Goal: Task Accomplishment & Management: Manage account settings

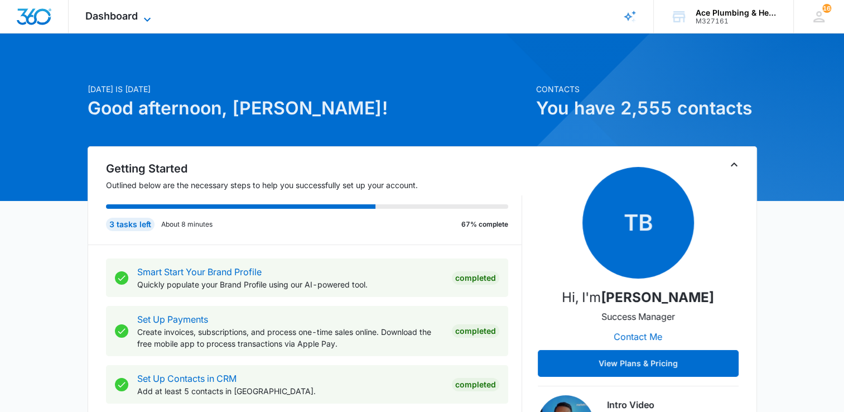
click at [151, 21] on icon at bounding box center [147, 19] width 13 height 13
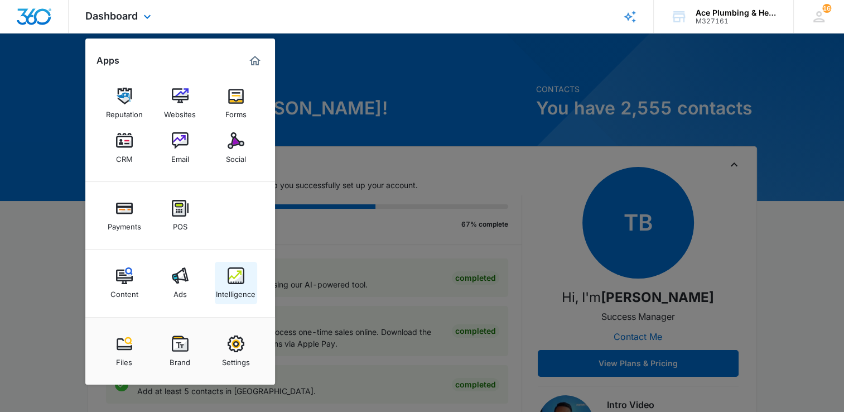
click at [233, 272] on img at bounding box center [236, 275] width 17 height 17
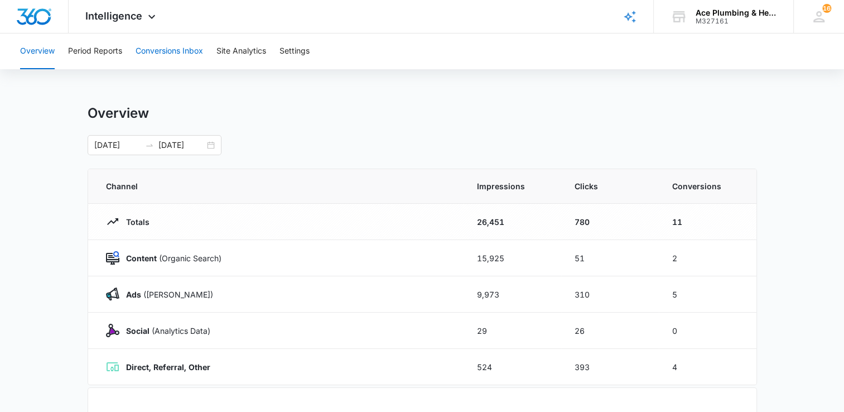
click at [180, 50] on button "Conversions Inbox" at bounding box center [170, 51] width 68 height 36
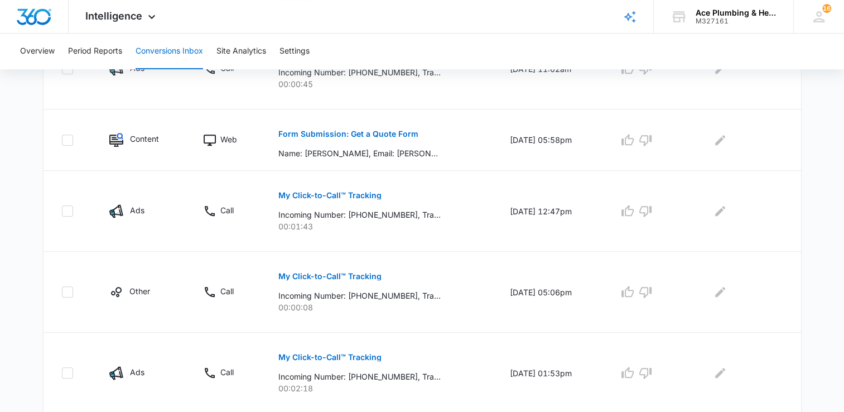
scroll to position [762, 0]
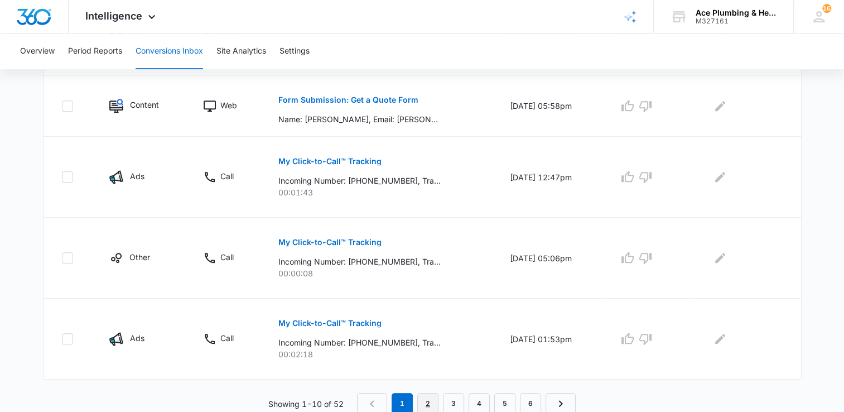
click at [426, 401] on link "2" at bounding box center [427, 403] width 21 height 21
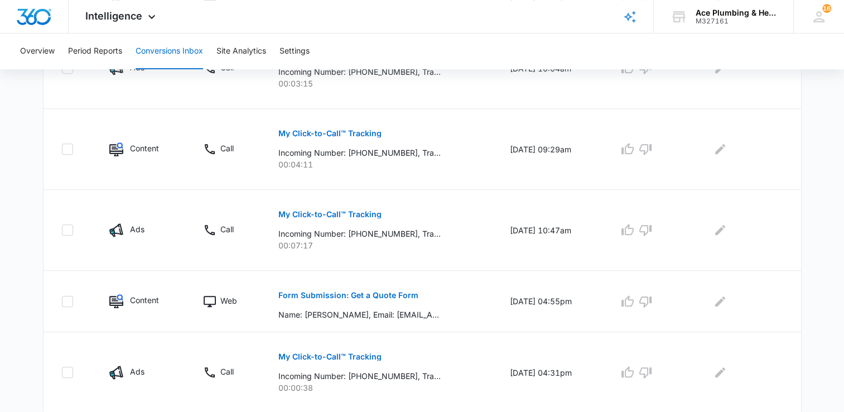
scroll to position [743, 0]
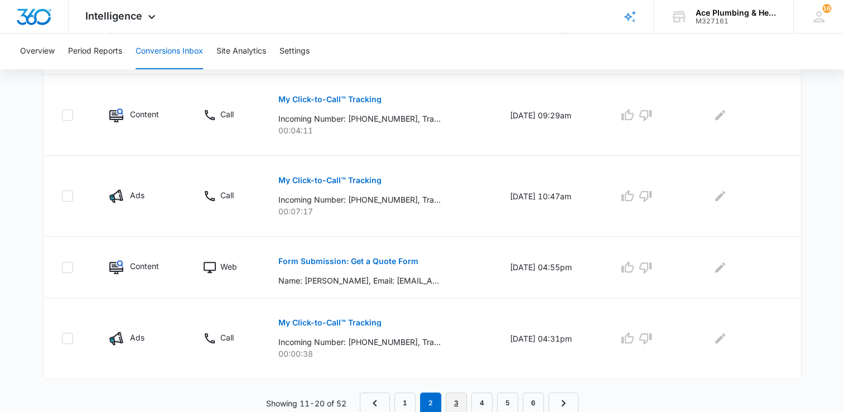
click at [453, 398] on link "3" at bounding box center [456, 402] width 21 height 21
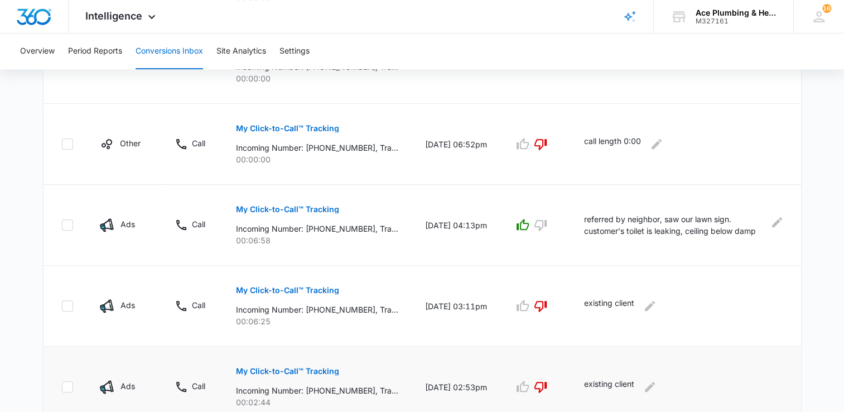
scroll to position [781, 0]
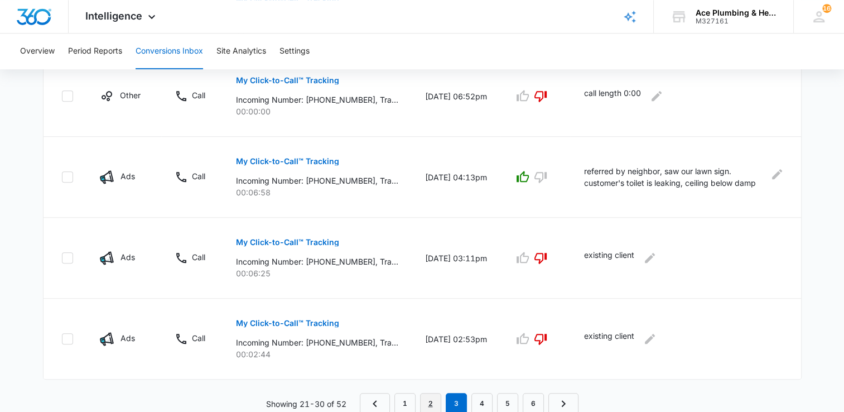
click at [433, 397] on link "2" at bounding box center [430, 403] width 21 height 21
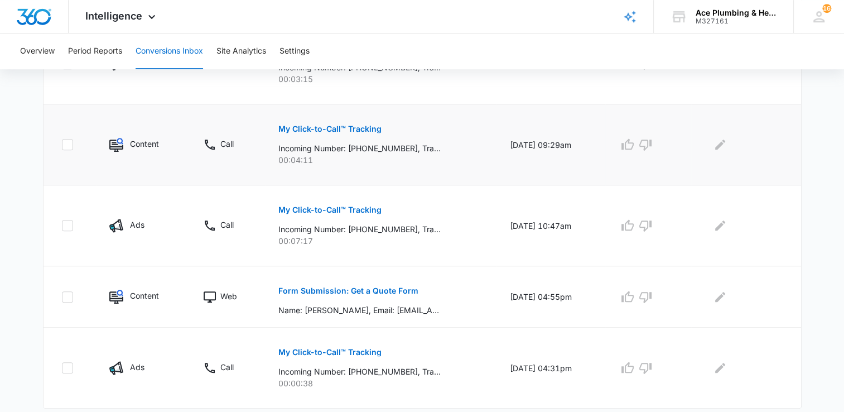
scroll to position [743, 0]
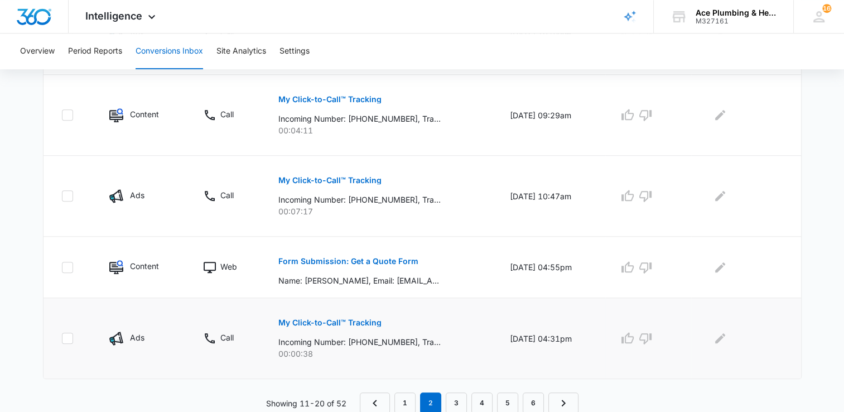
click at [365, 322] on p "My Click-to-Call™ Tracking" at bounding box center [329, 323] width 103 height 8
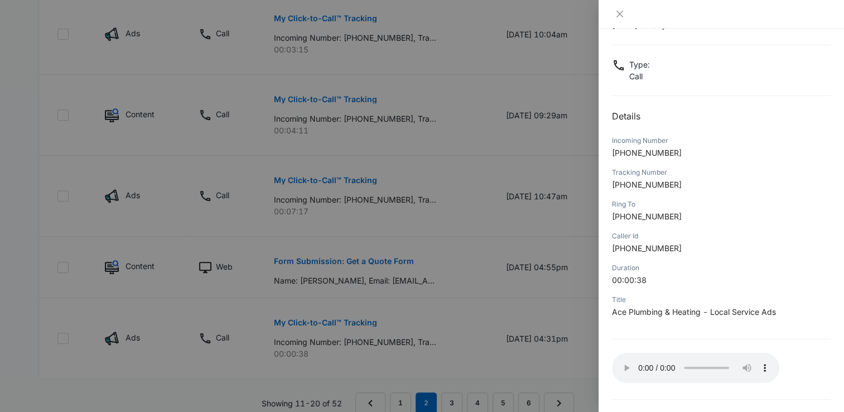
scroll to position [83, 0]
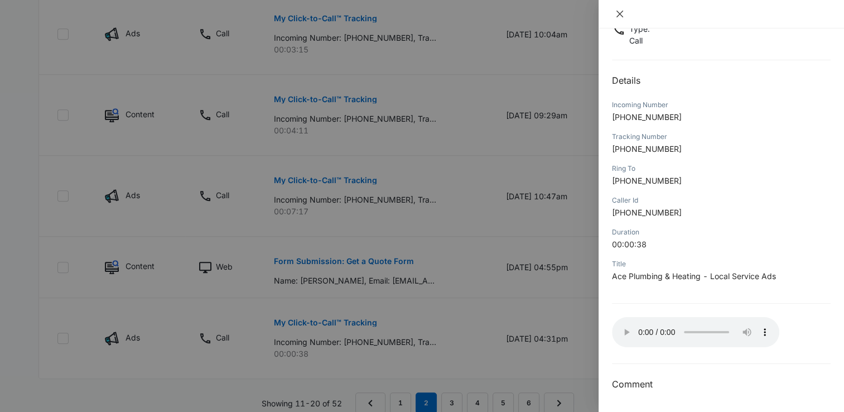
click at [621, 11] on icon "close" at bounding box center [620, 13] width 9 height 9
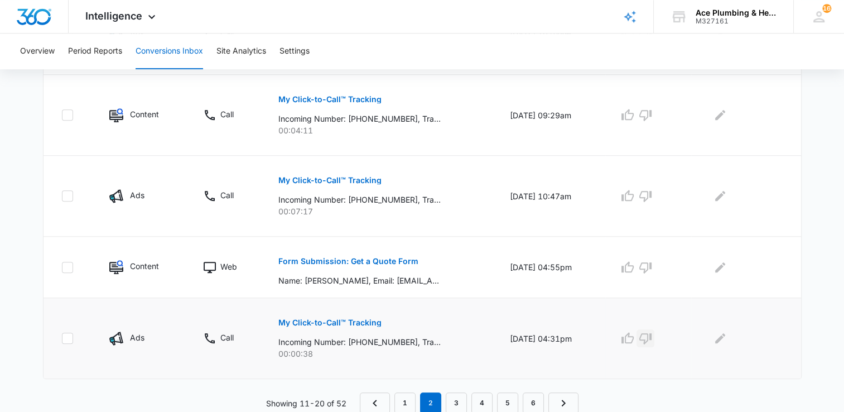
click at [652, 336] on icon "button" at bounding box center [645, 338] width 13 height 13
click at [727, 339] on icon "Edit Comments" at bounding box center [720, 338] width 13 height 13
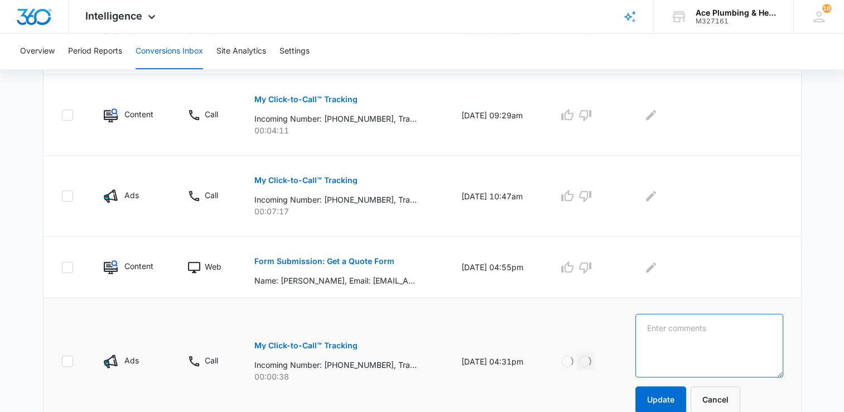
click at [705, 326] on textarea at bounding box center [710, 346] width 148 height 64
type textarea "septic inspection"
click at [681, 395] on button "Update" at bounding box center [661, 399] width 51 height 27
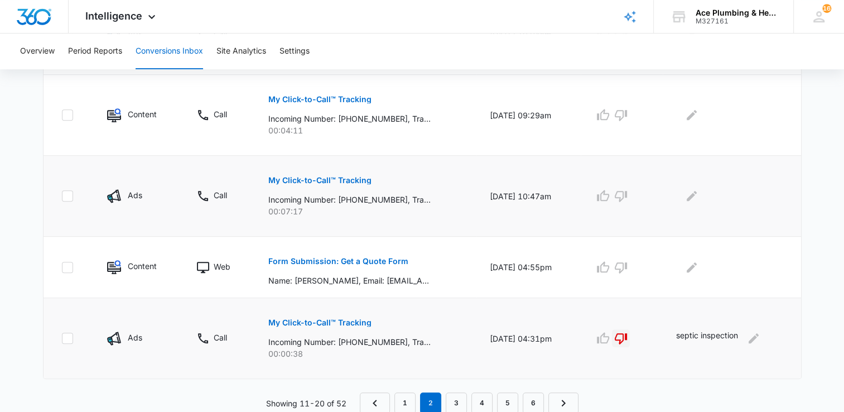
click at [359, 179] on p "My Click-to-Call™ Tracking" at bounding box center [319, 180] width 103 height 8
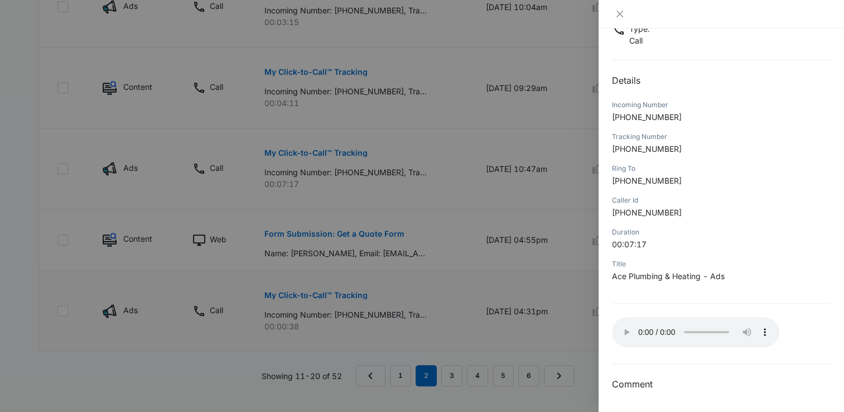
scroll to position [785, 0]
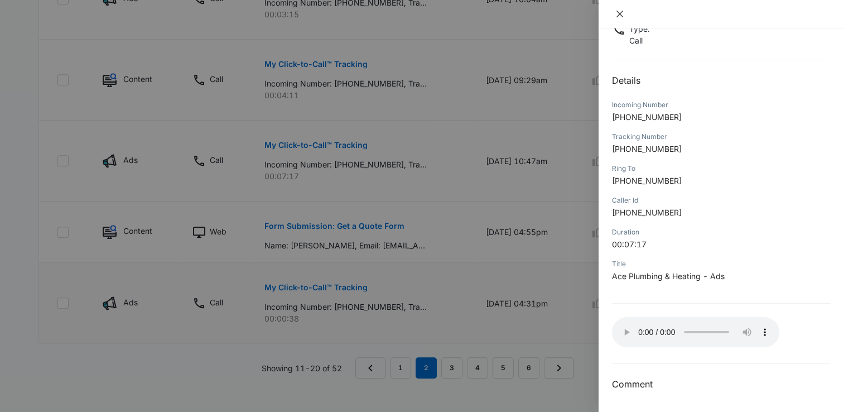
click at [621, 12] on icon "close" at bounding box center [620, 14] width 7 height 7
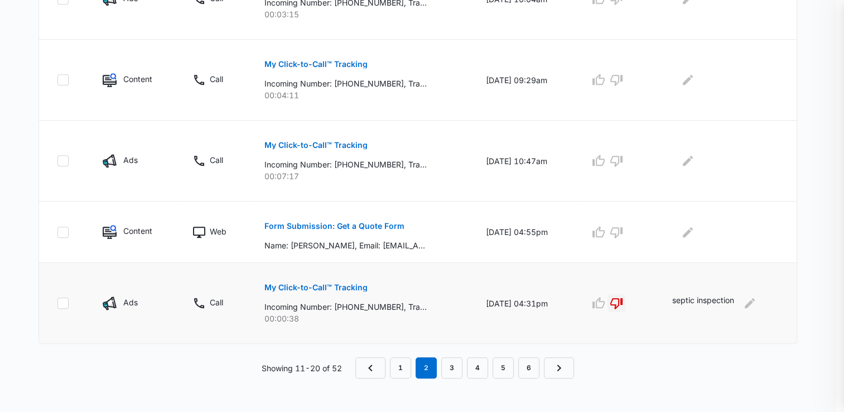
scroll to position [743, 0]
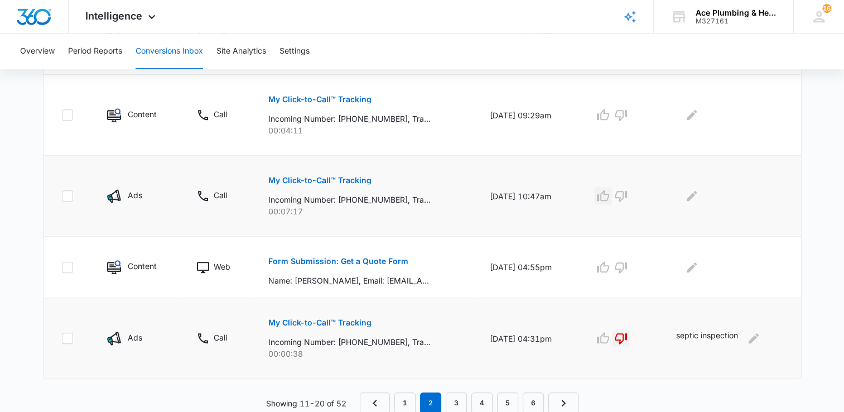
click at [608, 198] on icon "button" at bounding box center [603, 195] width 13 height 13
click at [696, 198] on icon "Edit Comments" at bounding box center [691, 195] width 13 height 13
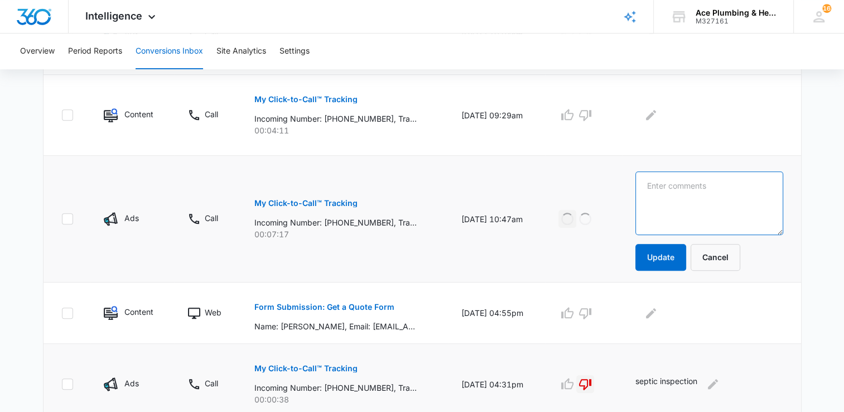
click at [696, 198] on textarea at bounding box center [710, 203] width 148 height 64
type textarea "referral from existing client"
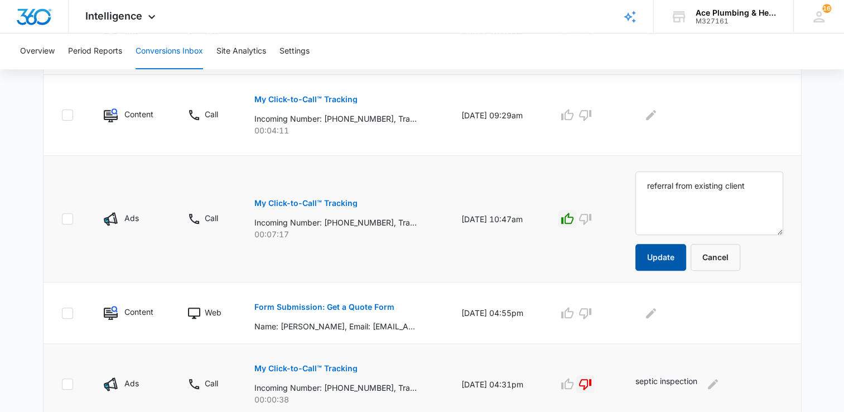
click at [673, 257] on button "Update" at bounding box center [661, 257] width 51 height 27
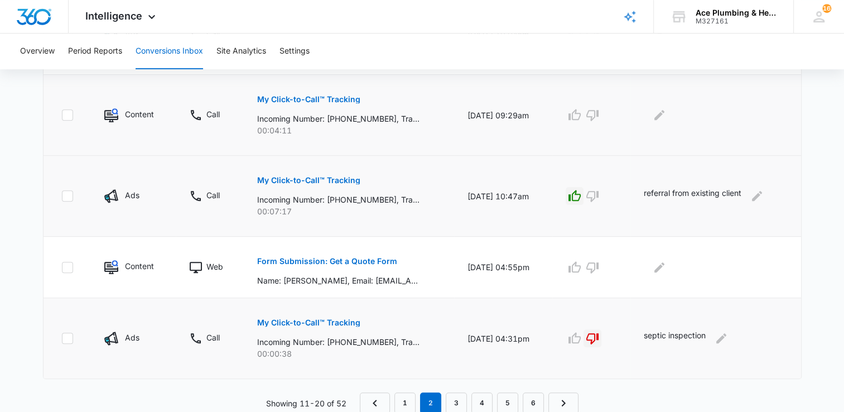
click at [339, 101] on p "My Click-to-Call™ Tracking" at bounding box center [308, 99] width 103 height 8
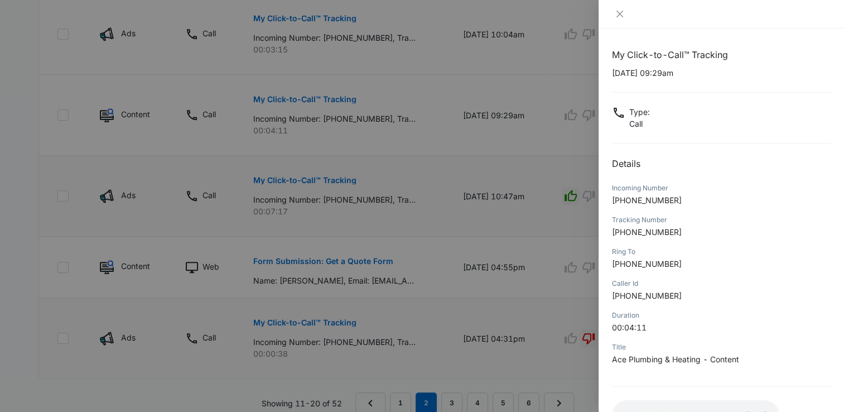
scroll to position [83, 0]
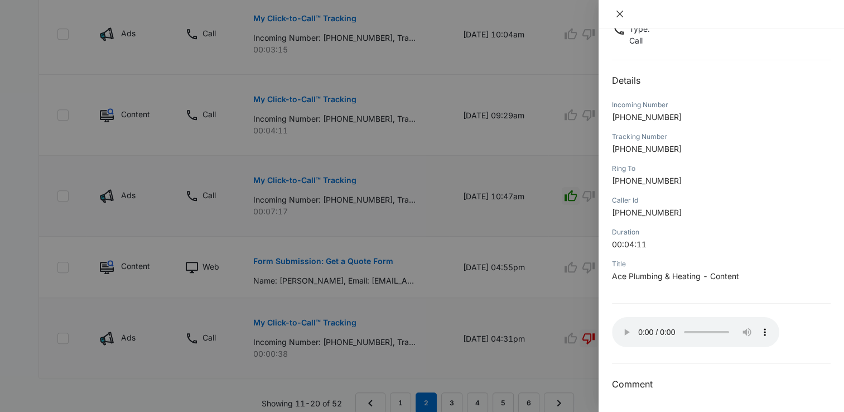
click at [625, 12] on button "Close" at bounding box center [620, 14] width 16 height 10
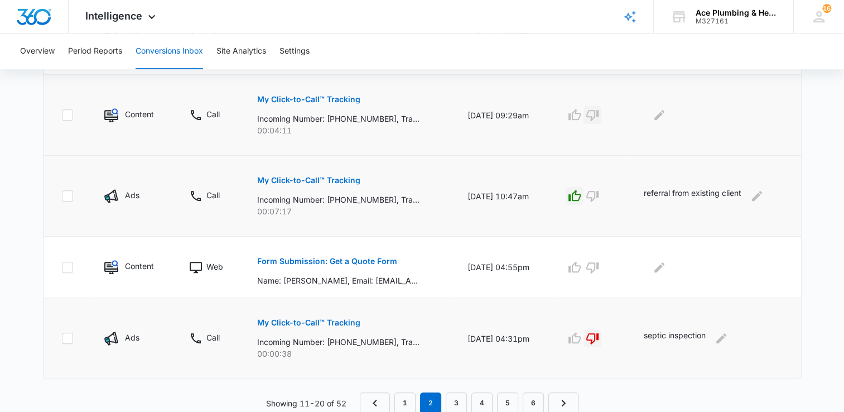
click at [599, 114] on icon "button" at bounding box center [593, 115] width 12 height 11
click at [661, 113] on icon "Edit Comments" at bounding box center [659, 114] width 13 height 13
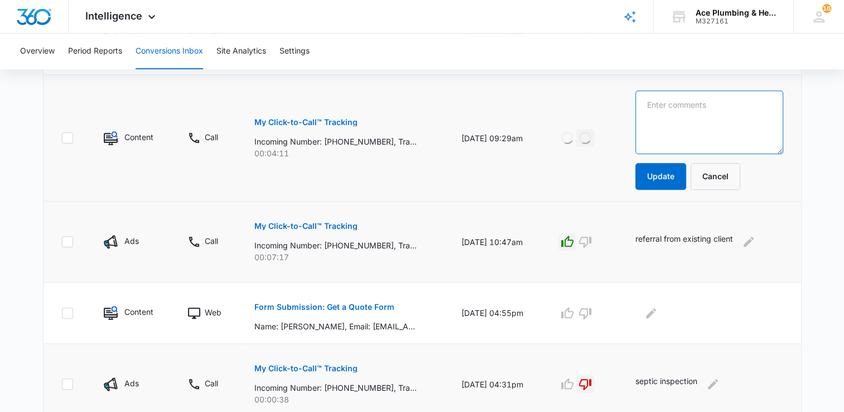
click at [662, 114] on textarea at bounding box center [710, 122] width 148 height 64
click at [665, 115] on textarea "s" at bounding box center [710, 122] width 148 height 64
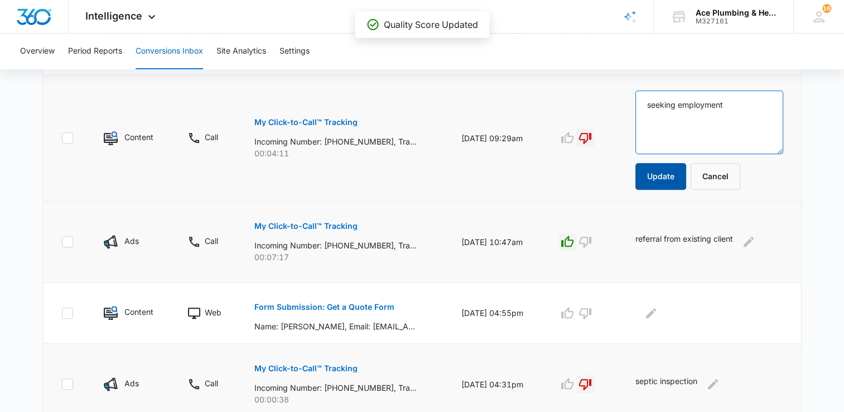
type textarea "seeking employment"
click at [682, 176] on button "Update" at bounding box center [661, 176] width 51 height 27
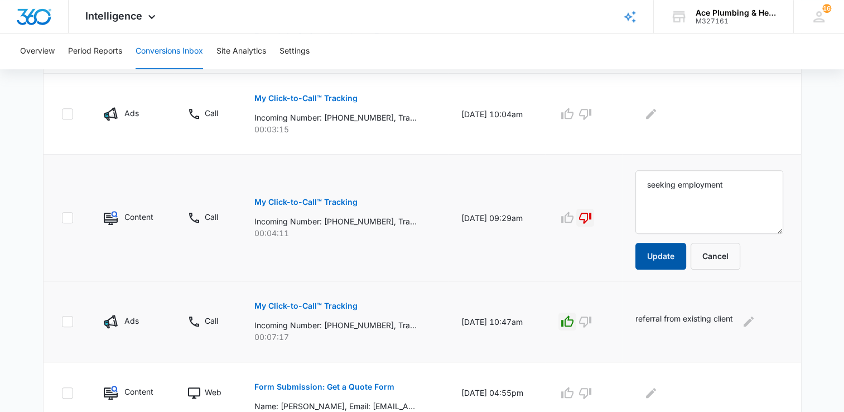
scroll to position [631, 0]
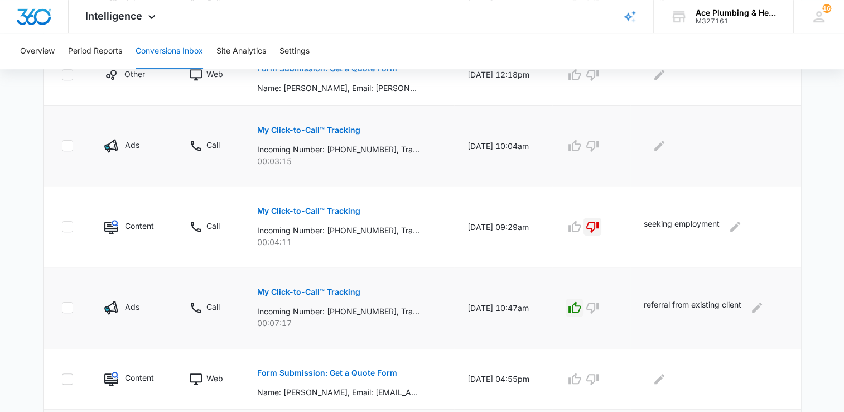
click at [342, 129] on p "My Click-to-Call™ Tracking" at bounding box center [308, 130] width 103 height 8
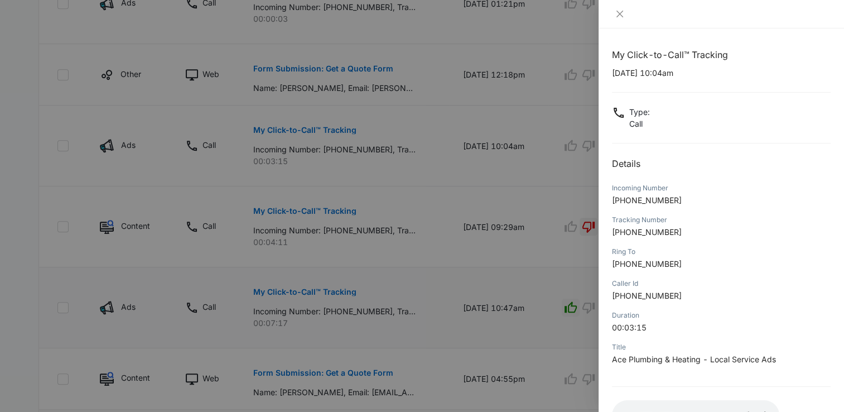
scroll to position [56, 0]
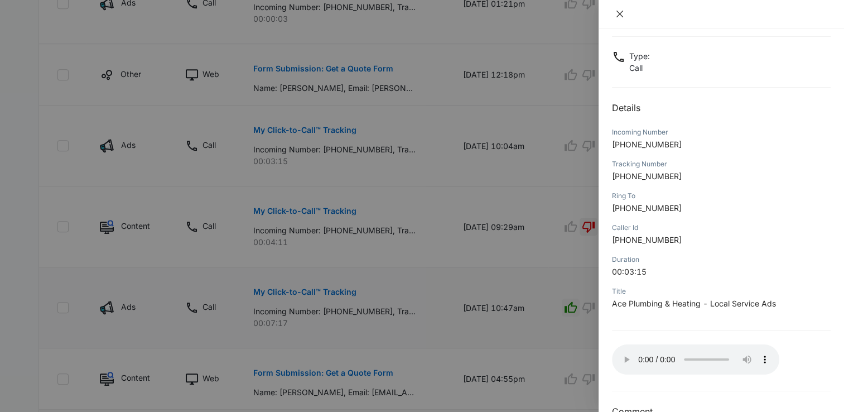
click at [621, 13] on icon "close" at bounding box center [620, 14] width 7 height 7
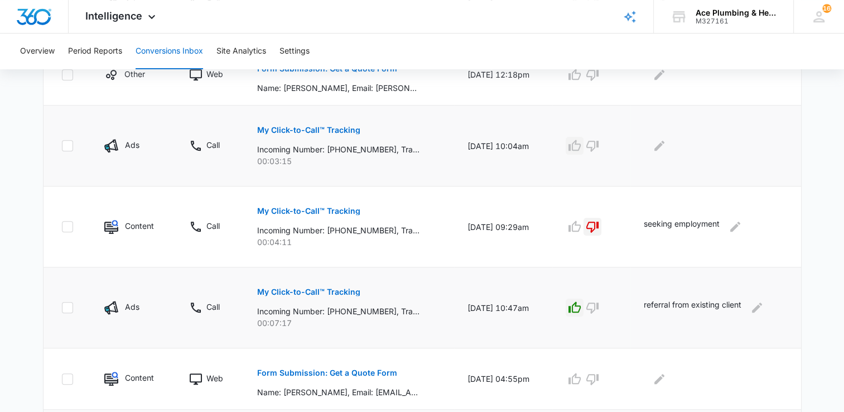
click at [579, 146] on icon "button" at bounding box center [575, 145] width 12 height 11
click at [662, 146] on icon "Edit Comments" at bounding box center [660, 146] width 10 height 10
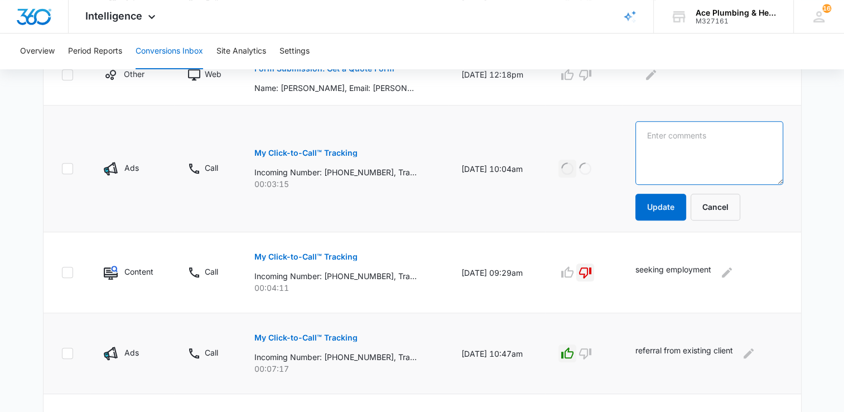
click at [664, 147] on textarea at bounding box center [710, 153] width 148 height 64
type textarea "replace gas line to dryer"
click at [657, 203] on button "Update" at bounding box center [661, 207] width 51 height 27
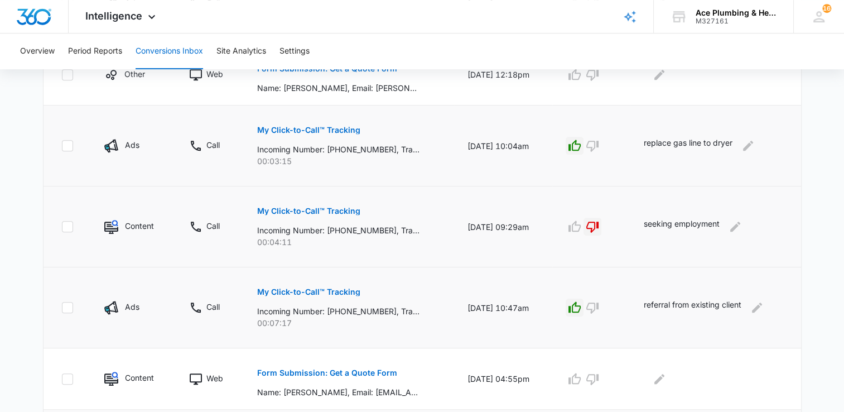
scroll to position [575, 0]
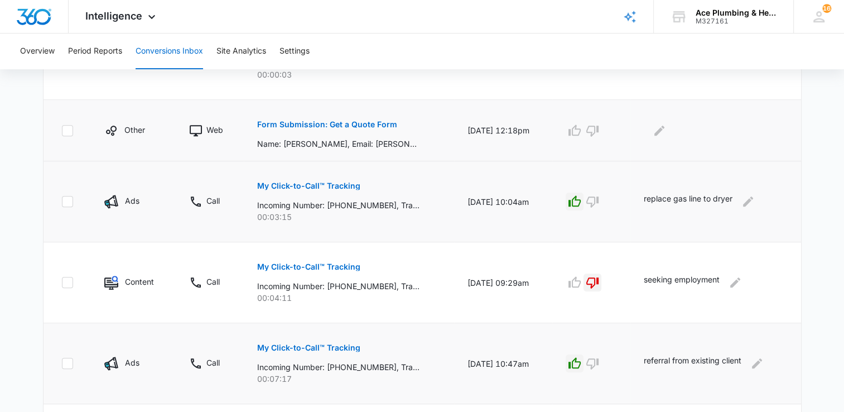
click at [368, 121] on p "Form Submission: Get a Quote Form" at bounding box center [327, 125] width 140 height 8
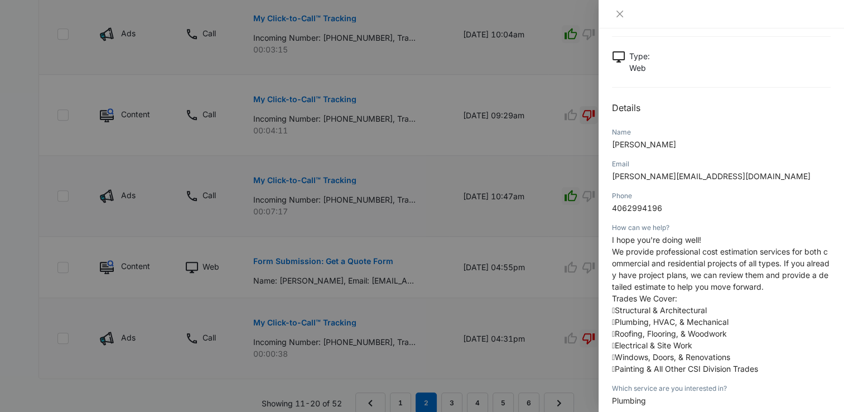
scroll to position [0, 0]
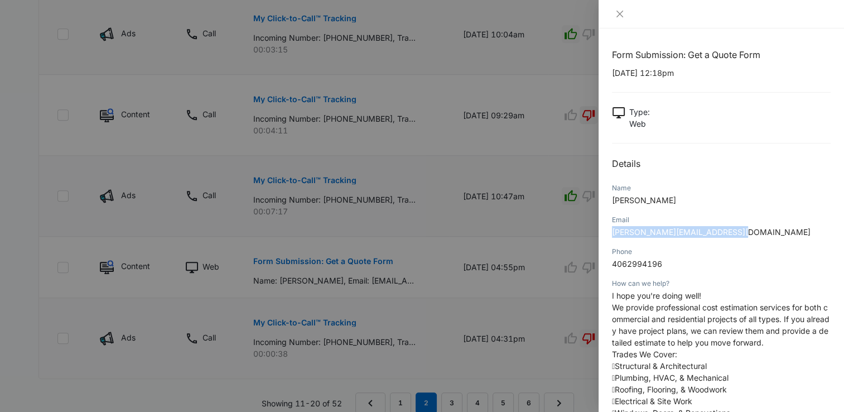
drag, startPoint x: 612, startPoint y: 232, endPoint x: 732, endPoint y: 234, distance: 120.6
click at [732, 234] on p "[PERSON_NAME][EMAIL_ADDRESS][DOMAIN_NAME]" at bounding box center [721, 232] width 219 height 12
copy span "[PERSON_NAME][EMAIL_ADDRESS][DOMAIN_NAME]"
drag, startPoint x: 663, startPoint y: 263, endPoint x: 612, endPoint y: 266, distance: 51.4
click at [612, 266] on div "Form Submission: Get a Quote Form [DATE] 12:18pm Type : Web Details Name [PERSO…" at bounding box center [722, 219] width 246 height 383
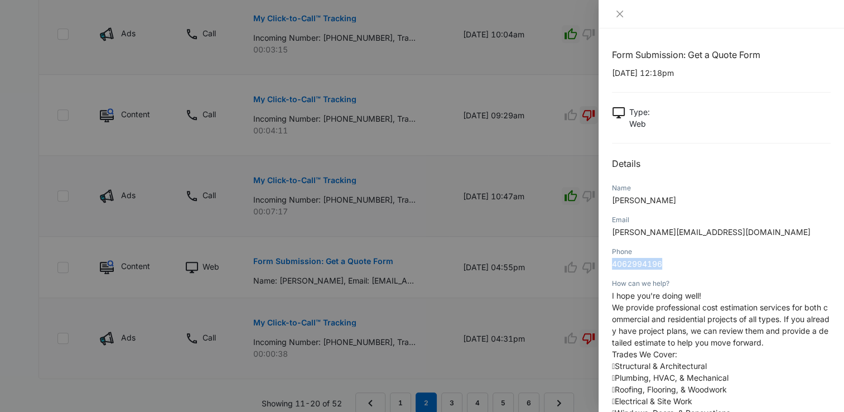
copy span "4062994196"
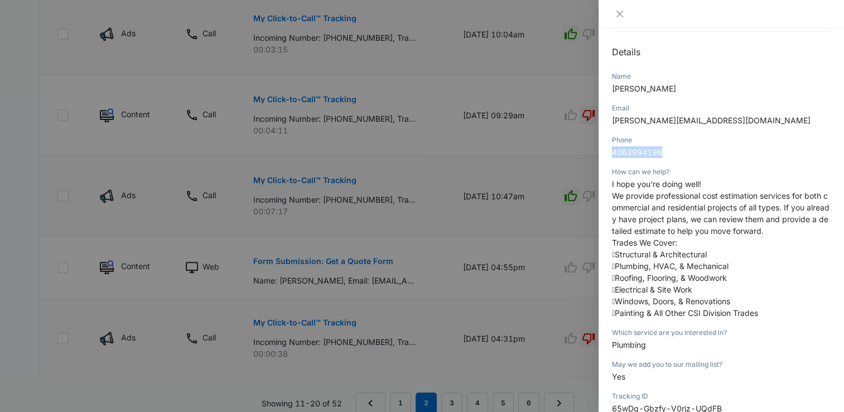
scroll to position [167, 0]
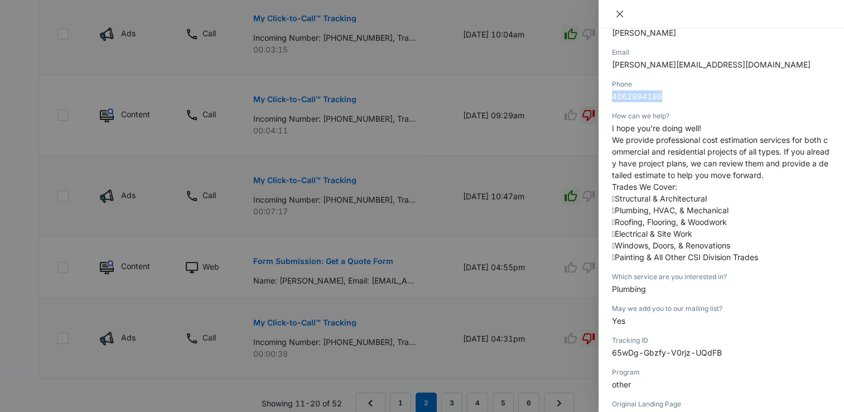
click at [621, 16] on icon "close" at bounding box center [620, 13] width 9 height 9
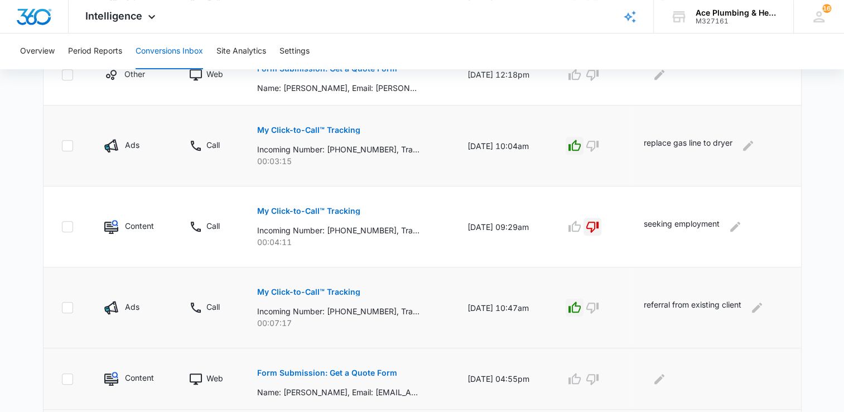
scroll to position [575, 0]
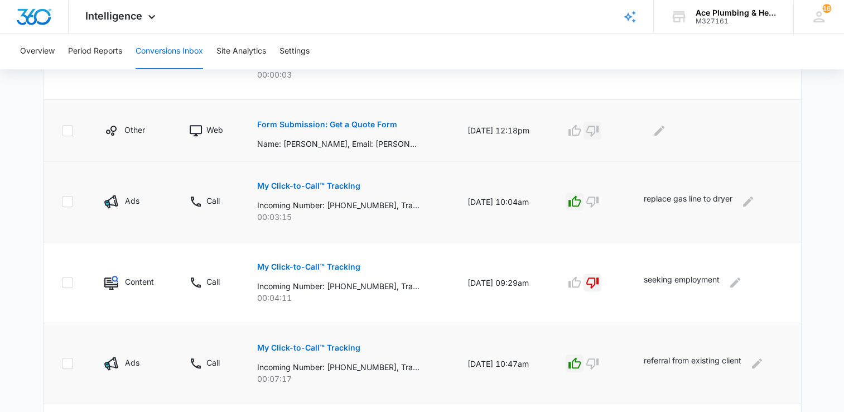
click at [599, 128] on icon "button" at bounding box center [592, 130] width 13 height 13
click at [664, 131] on icon "Edit Comments" at bounding box center [659, 130] width 13 height 13
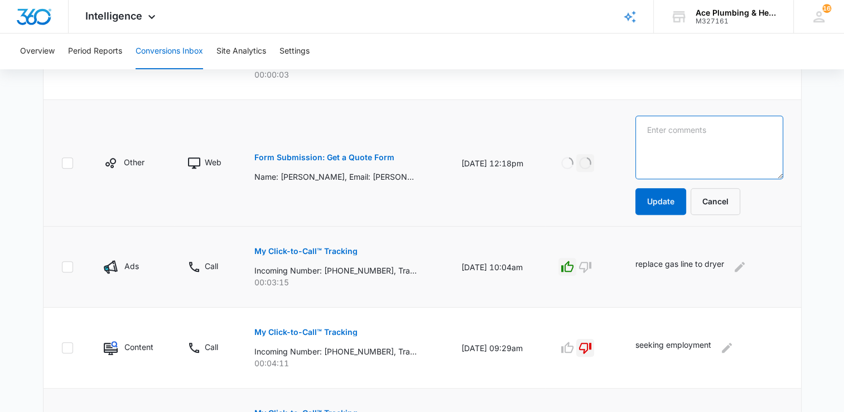
click at [667, 133] on textarea at bounding box center [710, 148] width 148 height 64
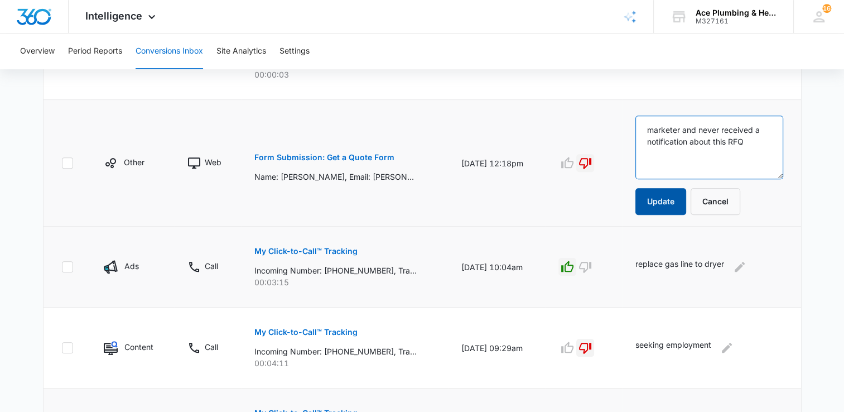
type textarea "marketer and never received a notification about this RFQ"
click at [654, 195] on button "Update" at bounding box center [661, 201] width 51 height 27
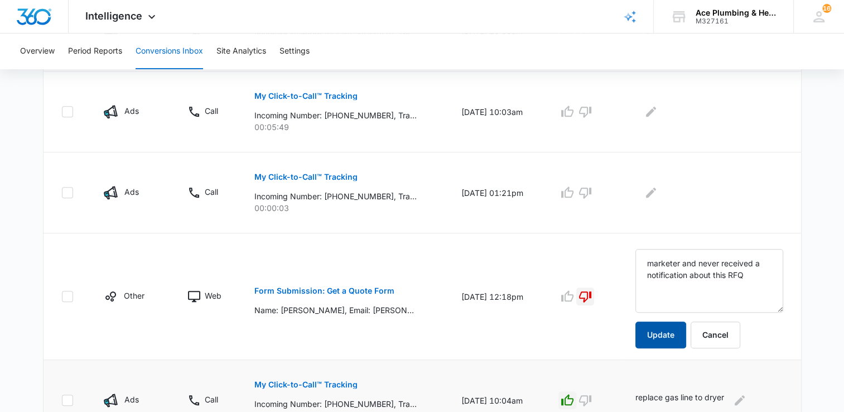
scroll to position [408, 0]
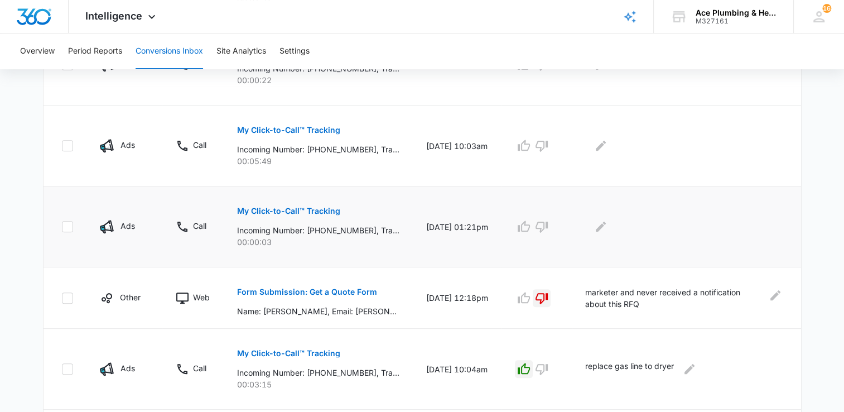
click at [325, 207] on p "My Click-to-Call™ Tracking" at bounding box center [288, 211] width 103 height 8
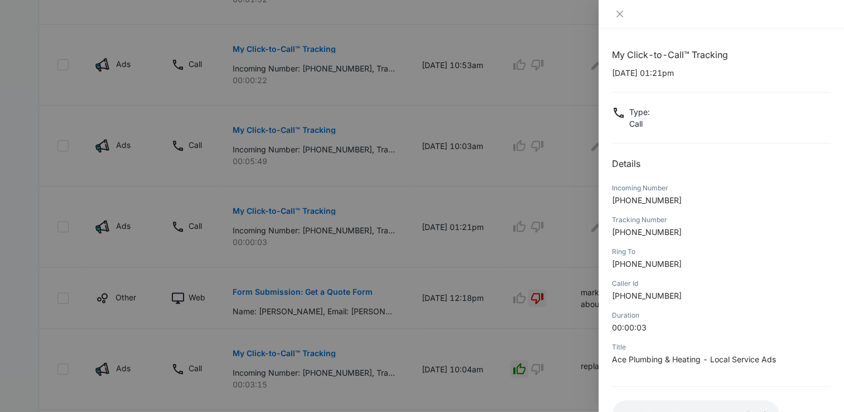
scroll to position [83, 0]
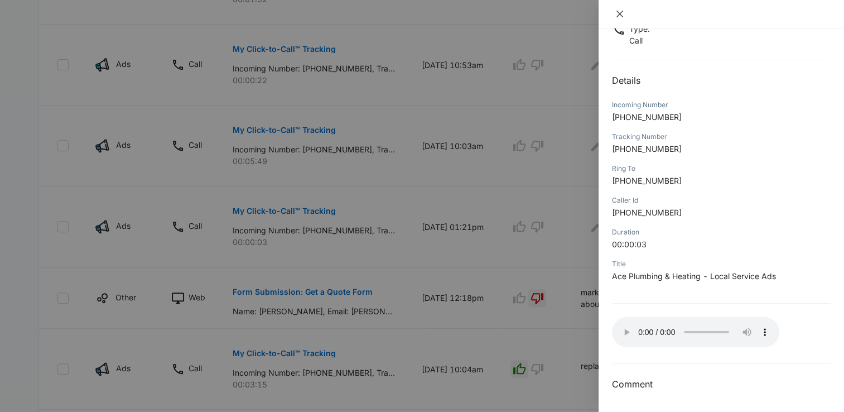
click at [625, 15] on button "Close" at bounding box center [620, 14] width 16 height 10
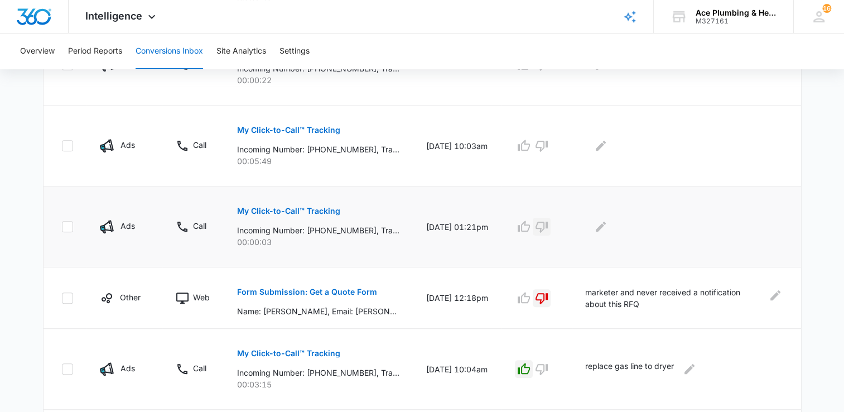
click at [549, 225] on icon "button" at bounding box center [541, 226] width 13 height 13
click at [608, 224] on icon "Edit Comments" at bounding box center [600, 226] width 13 height 13
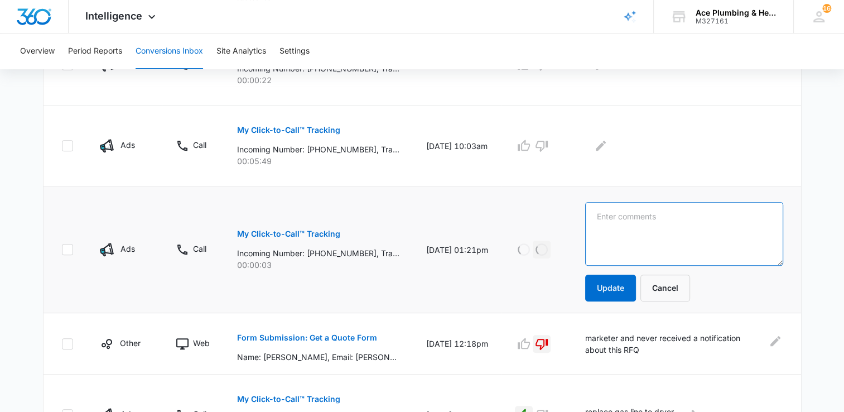
click at [627, 222] on textarea at bounding box center [684, 234] width 198 height 64
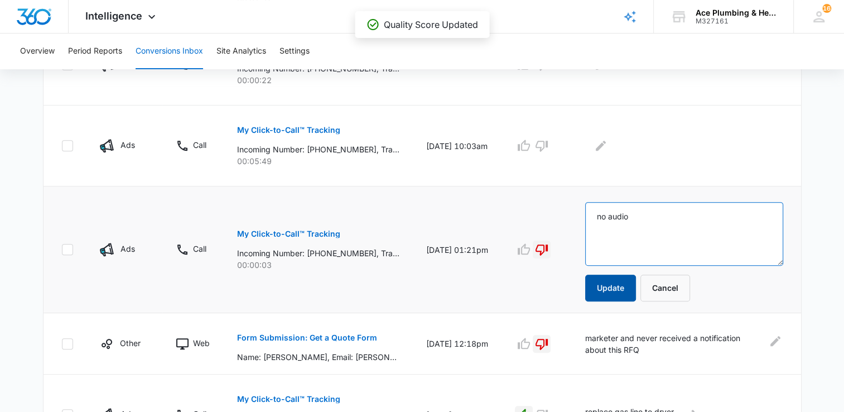
type textarea "no audio"
click at [626, 288] on button "Update" at bounding box center [610, 288] width 51 height 27
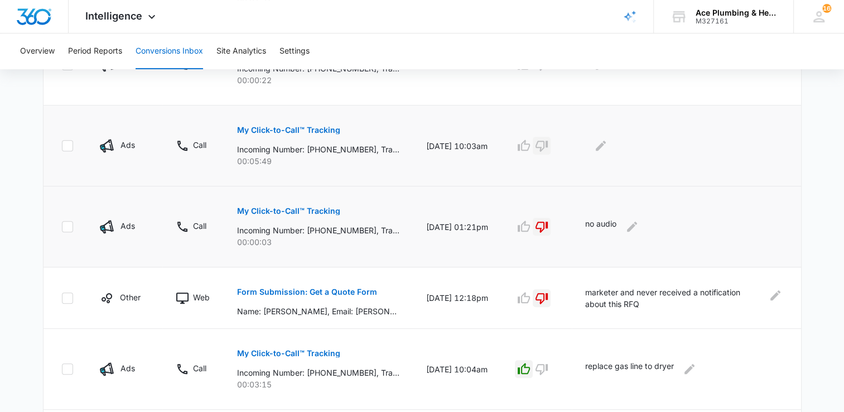
click at [548, 141] on icon "button" at bounding box center [542, 146] width 12 height 11
click at [606, 144] on icon "Edit Comments" at bounding box center [601, 146] width 10 height 10
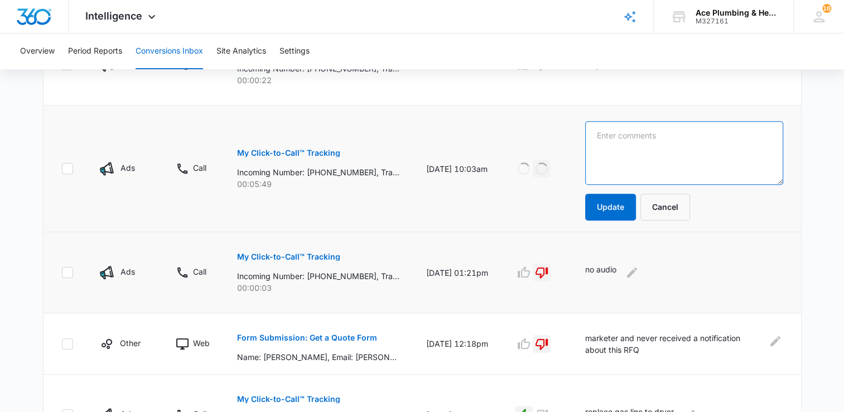
click at [625, 144] on textarea at bounding box center [684, 153] width 198 height 64
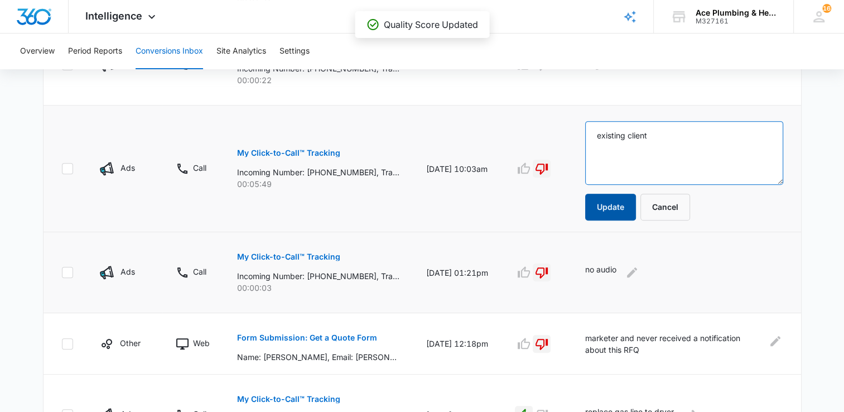
type textarea "existing client"
click at [624, 212] on button "Update" at bounding box center [610, 207] width 51 height 27
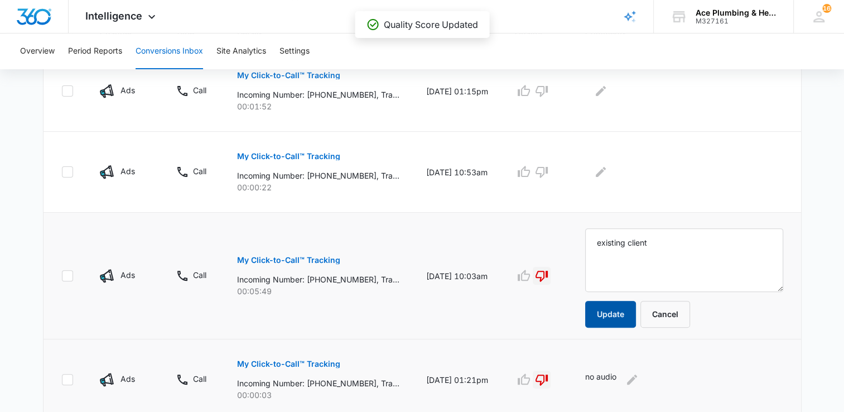
scroll to position [296, 0]
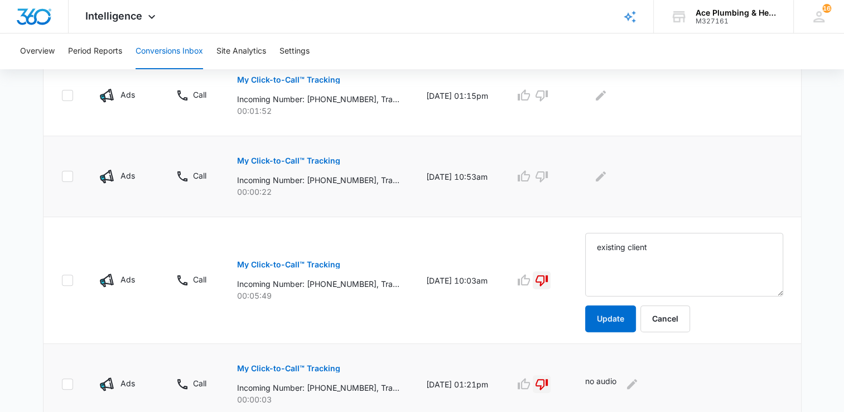
click at [323, 161] on p "My Click-to-Call™ Tracking" at bounding box center [288, 161] width 103 height 8
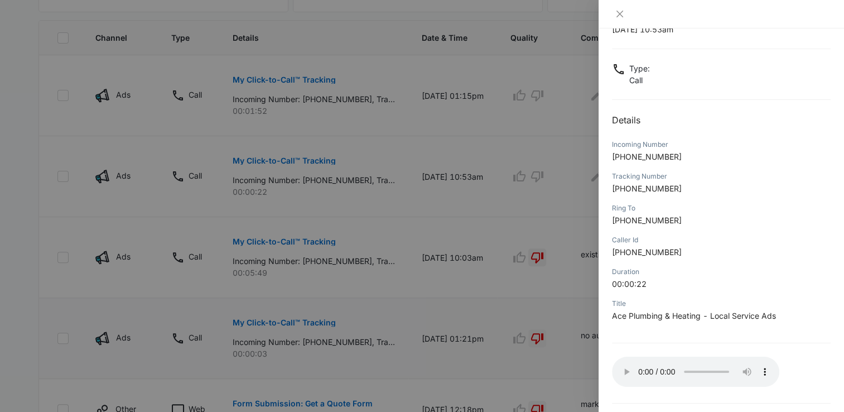
scroll to position [83, 0]
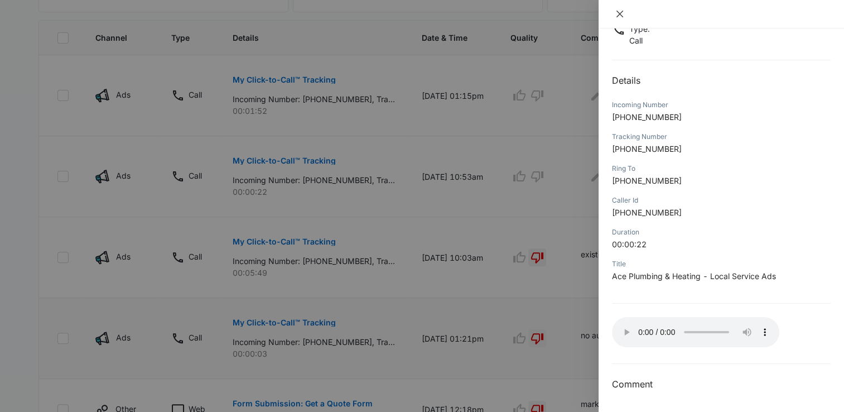
click at [625, 15] on button "Close" at bounding box center [620, 14] width 16 height 10
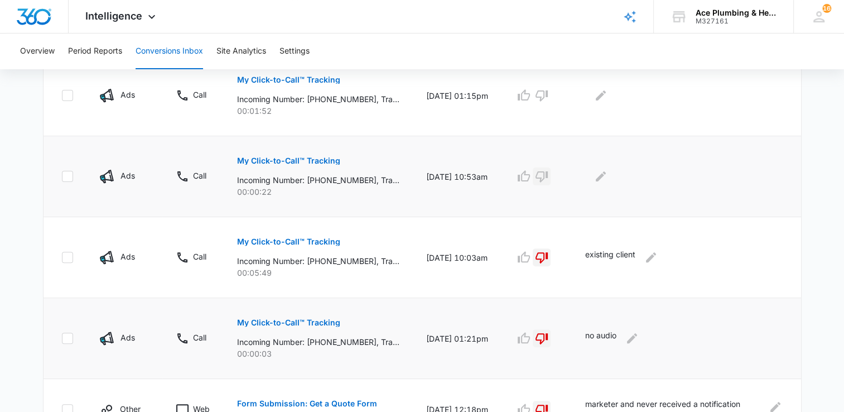
click at [549, 176] on icon "button" at bounding box center [541, 176] width 13 height 13
click at [608, 172] on icon "Edit Comments" at bounding box center [600, 176] width 13 height 13
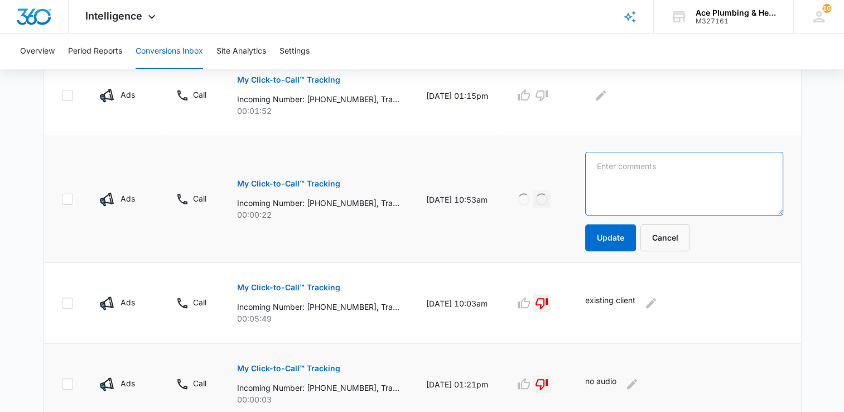
click at [631, 184] on textarea at bounding box center [684, 184] width 198 height 64
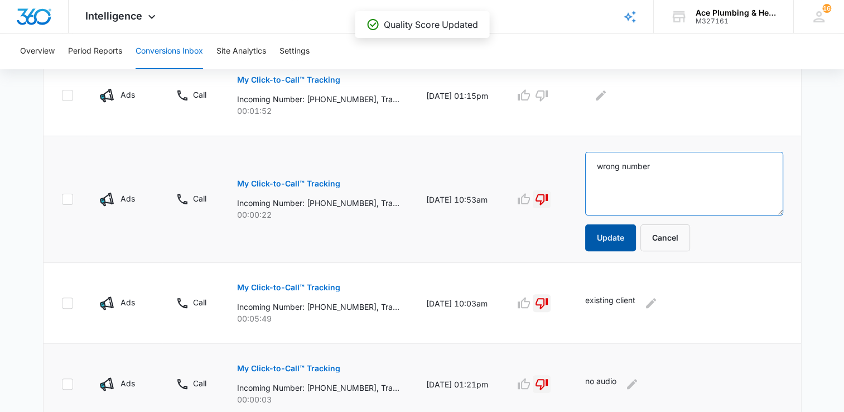
type textarea "wrong number"
click at [617, 233] on button "Update" at bounding box center [610, 237] width 51 height 27
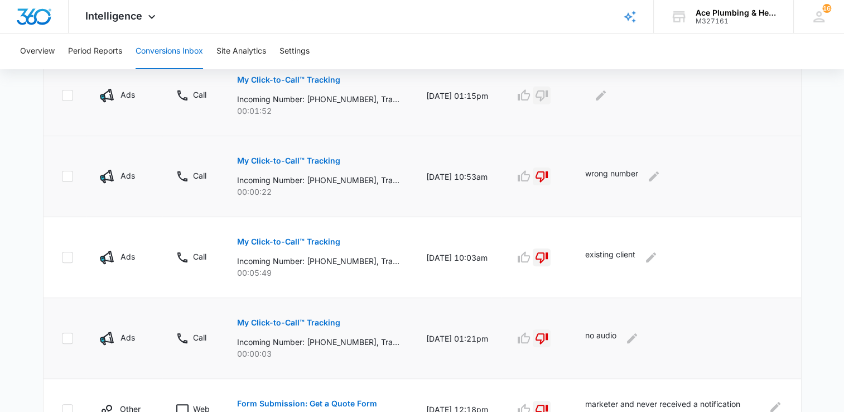
click at [548, 95] on icon "button" at bounding box center [542, 95] width 12 height 11
click at [608, 94] on icon "Edit Comments" at bounding box center [600, 95] width 13 height 13
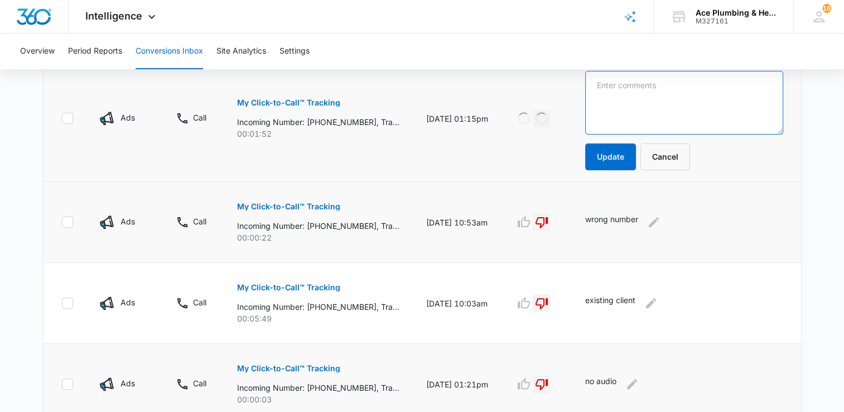
click at [614, 94] on textarea at bounding box center [684, 103] width 198 height 64
type textarea "exisiting client"
click at [622, 153] on button "Update" at bounding box center [610, 156] width 51 height 27
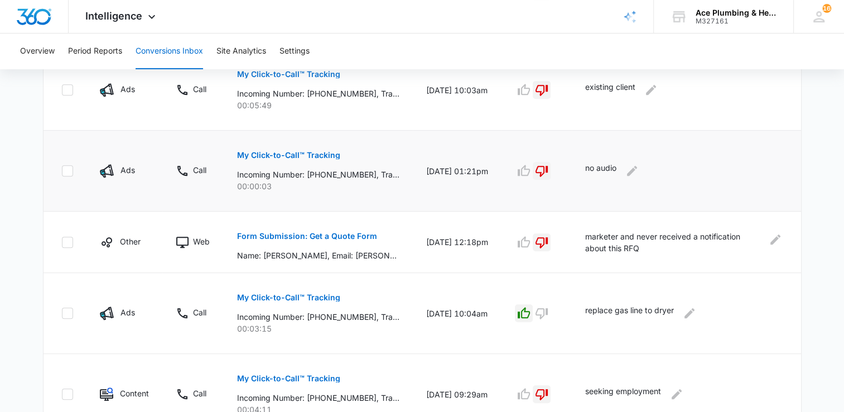
scroll to position [743, 0]
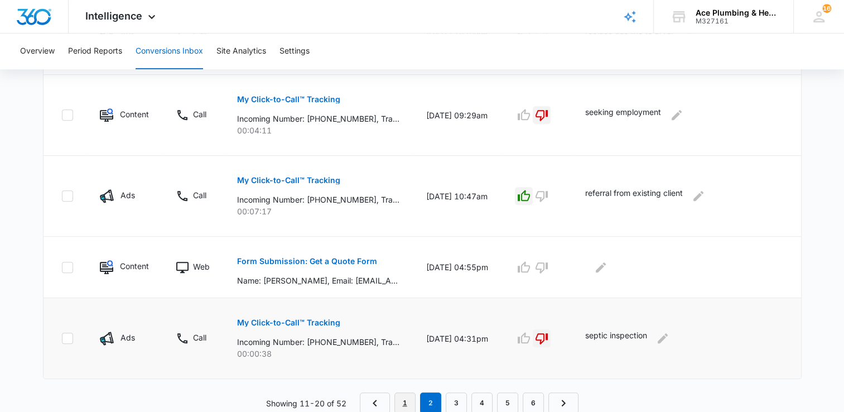
click at [403, 403] on link "1" at bounding box center [405, 402] width 21 height 21
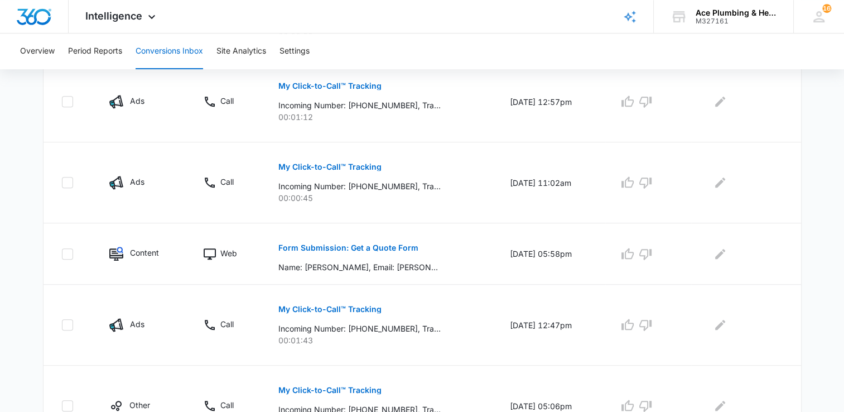
scroll to position [762, 0]
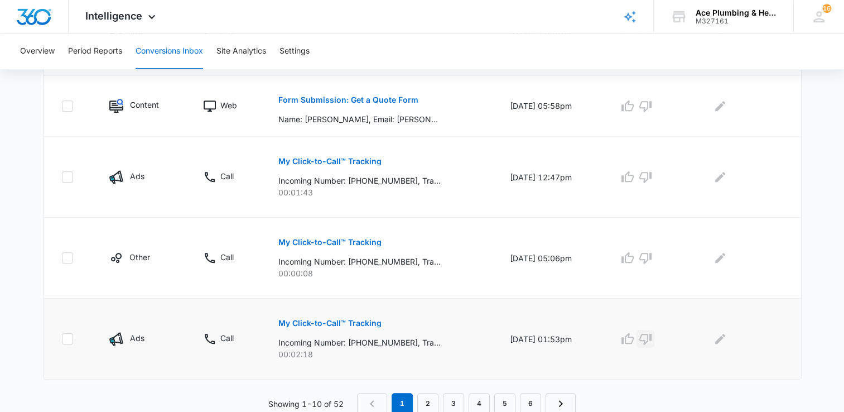
click at [652, 338] on icon "button" at bounding box center [645, 338] width 13 height 13
click at [727, 335] on icon "Edit Comments" at bounding box center [720, 338] width 13 height 13
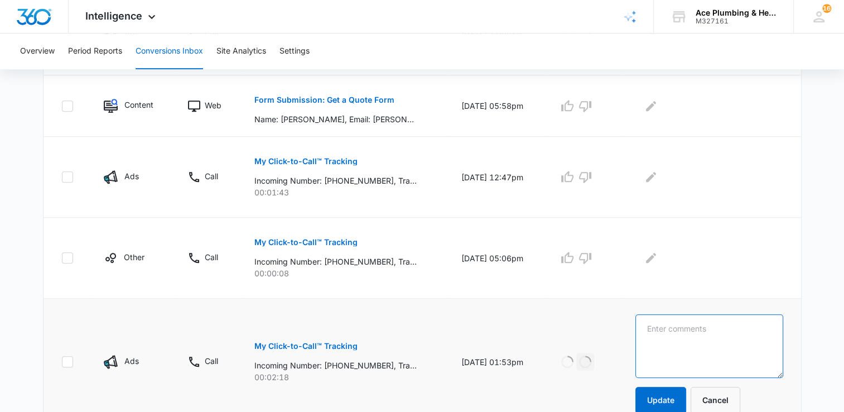
click at [723, 333] on textarea at bounding box center [710, 346] width 148 height 64
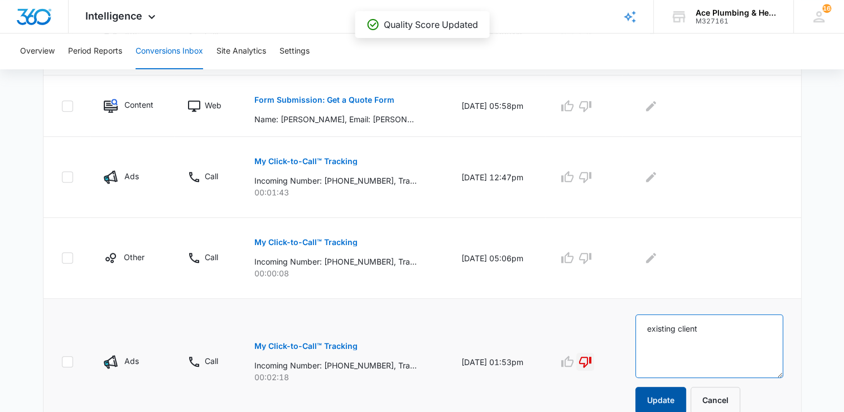
type textarea "existing client"
click at [676, 398] on button "Update" at bounding box center [661, 400] width 51 height 27
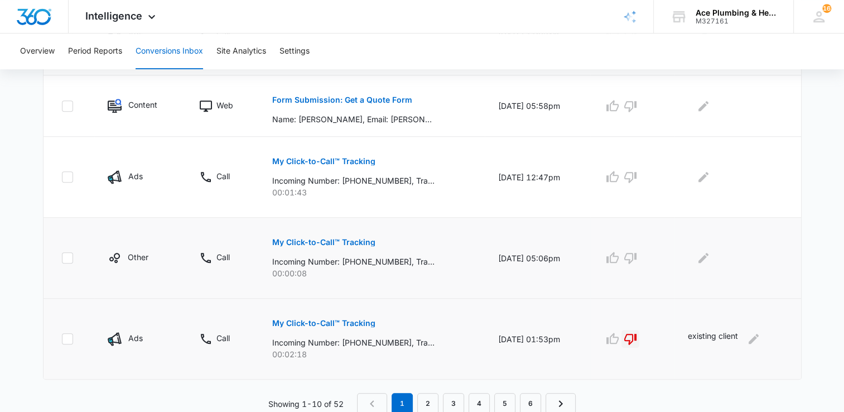
click at [335, 239] on p "My Click-to-Call™ Tracking" at bounding box center [323, 242] width 103 height 8
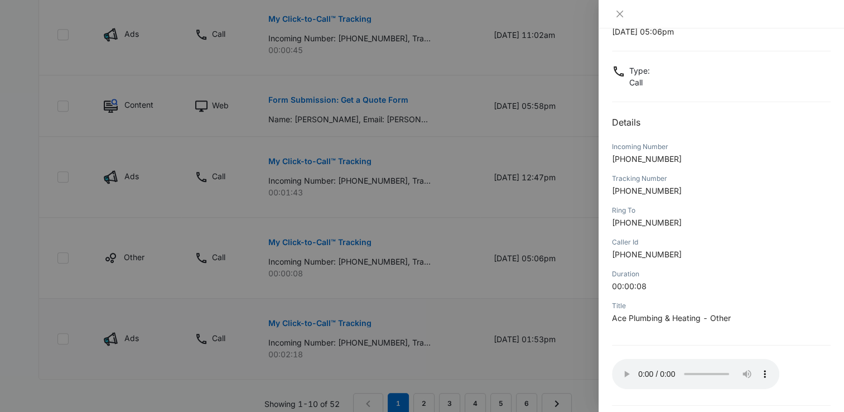
scroll to position [83, 0]
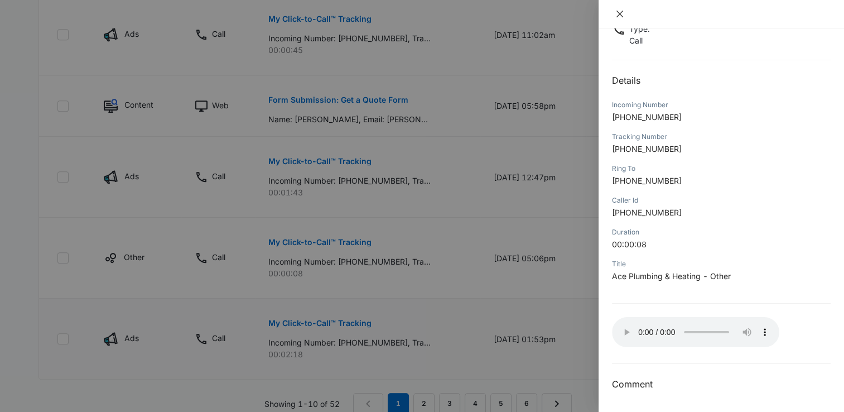
click at [622, 12] on icon "close" at bounding box center [620, 14] width 7 height 7
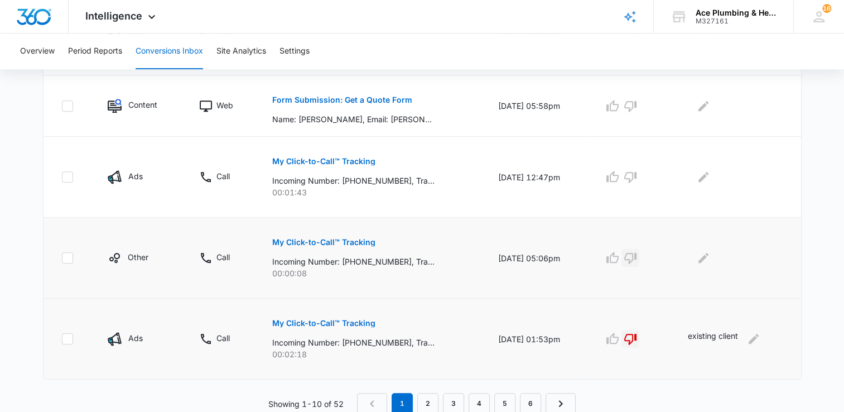
click at [637, 256] on icon "button" at bounding box center [630, 257] width 13 height 13
click at [709, 253] on icon "Edit Comments" at bounding box center [704, 258] width 10 height 10
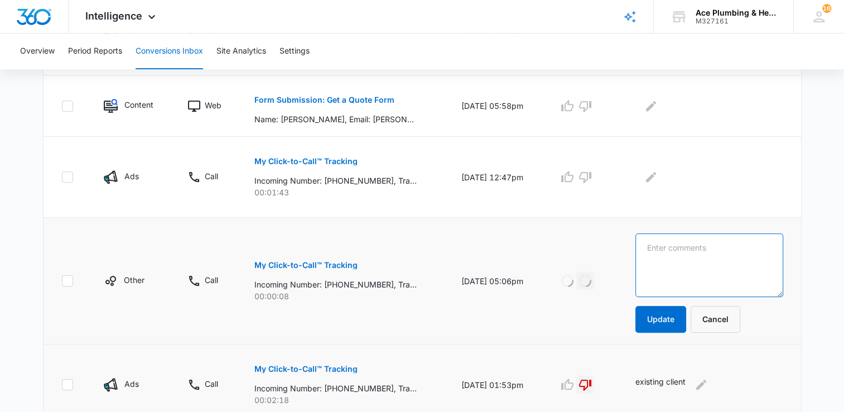
click at [707, 250] on textarea at bounding box center [710, 265] width 148 height 64
type textarea "after hours call, no vm"
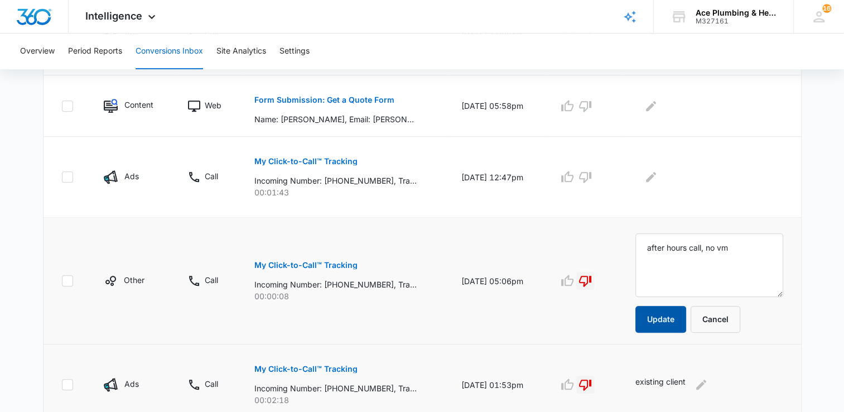
click at [669, 317] on button "Update" at bounding box center [661, 319] width 51 height 27
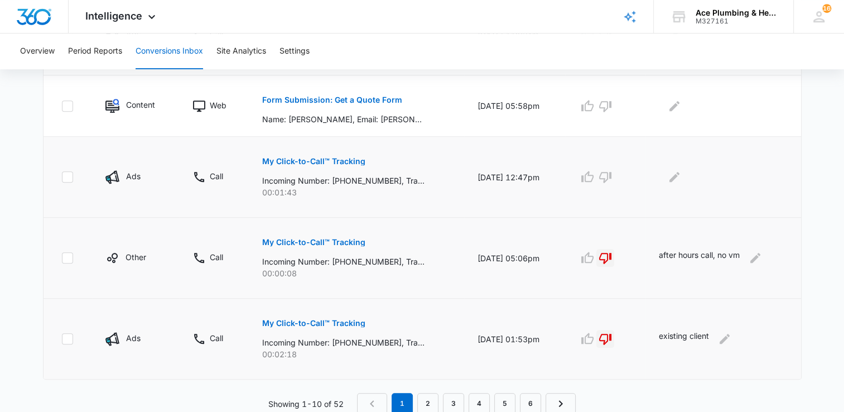
click at [329, 160] on p "My Click-to-Call™ Tracking" at bounding box center [313, 161] width 103 height 8
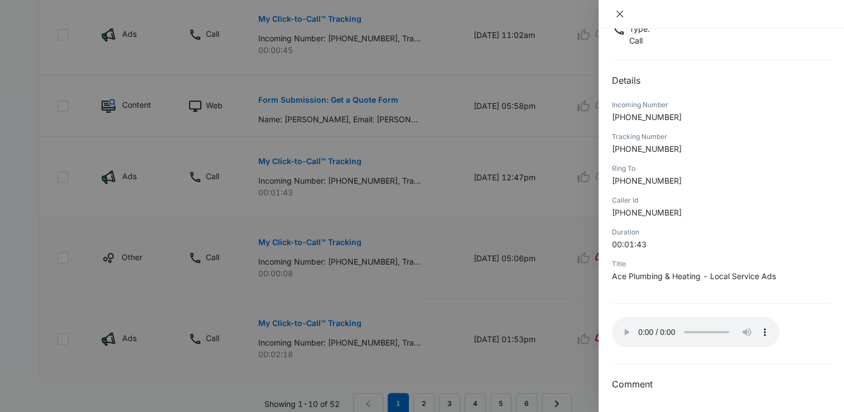
click at [618, 12] on icon "close" at bounding box center [620, 13] width 9 height 9
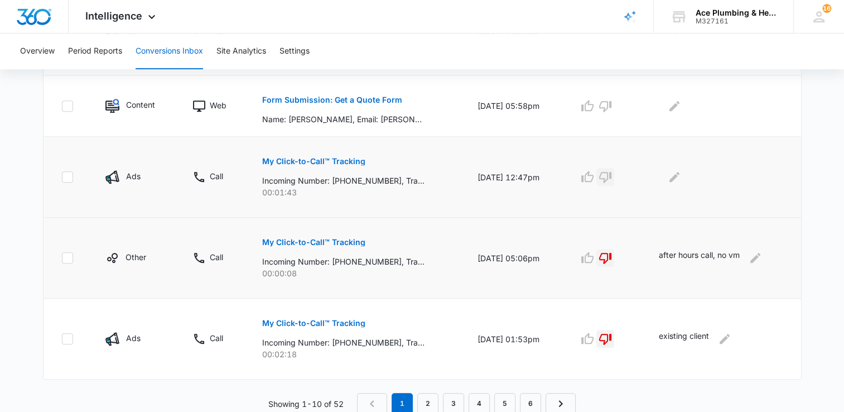
click at [612, 173] on icon "button" at bounding box center [605, 177] width 12 height 11
click at [677, 176] on icon "Edit Comments" at bounding box center [675, 177] width 10 height 10
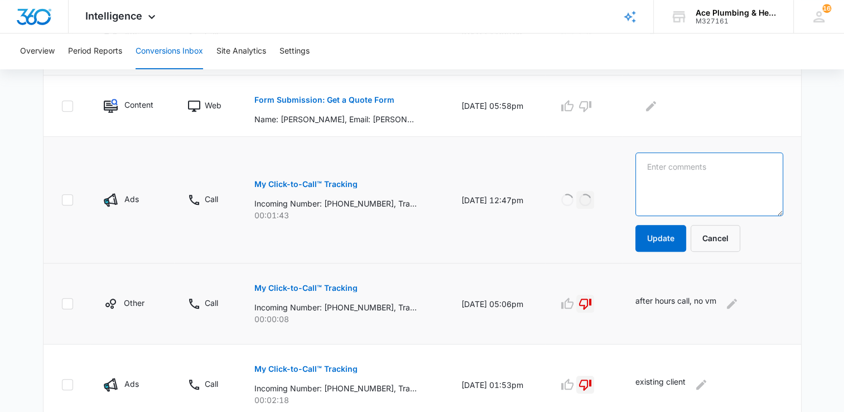
click at [675, 176] on textarea at bounding box center [710, 184] width 148 height 64
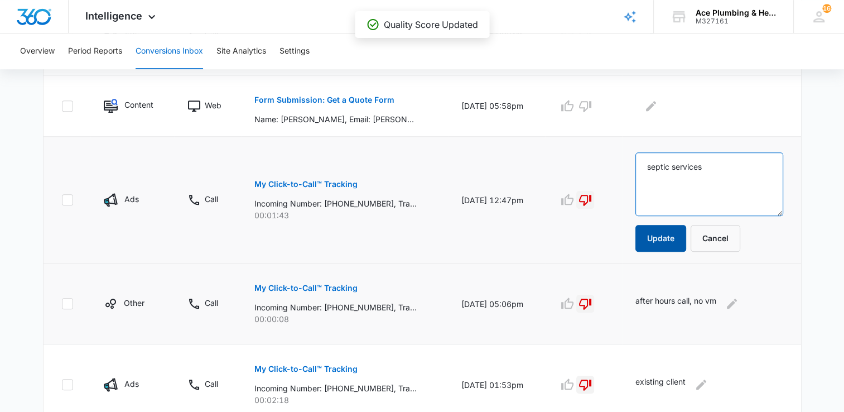
type textarea "septic services"
click at [681, 239] on button "Update" at bounding box center [661, 238] width 51 height 27
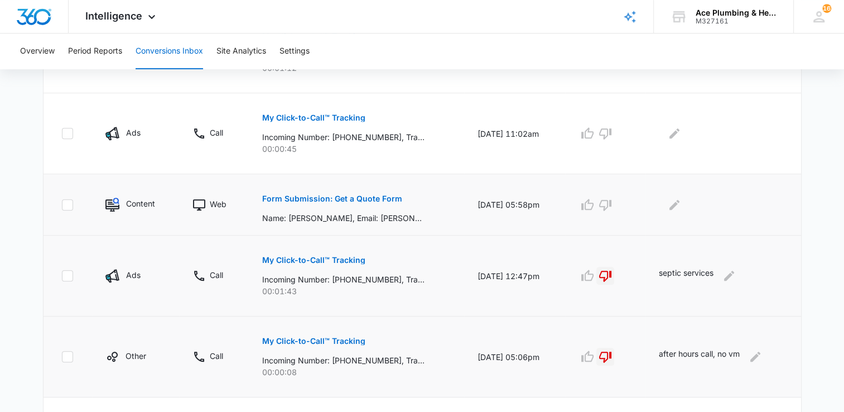
scroll to position [650, 0]
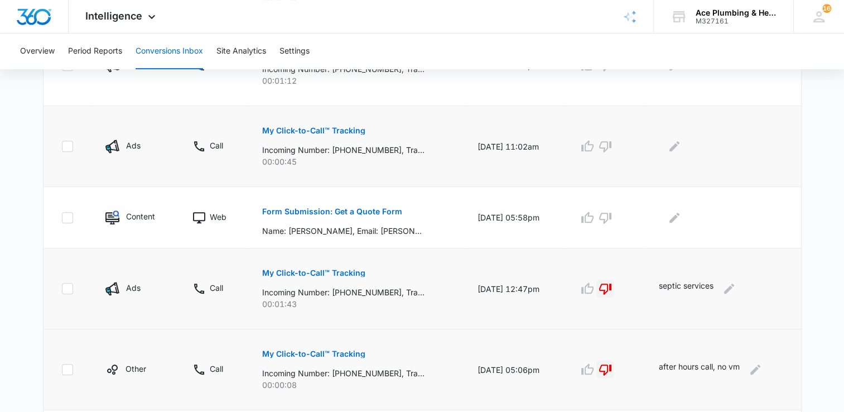
click at [342, 129] on p "My Click-to-Call™ Tracking" at bounding box center [313, 131] width 103 height 8
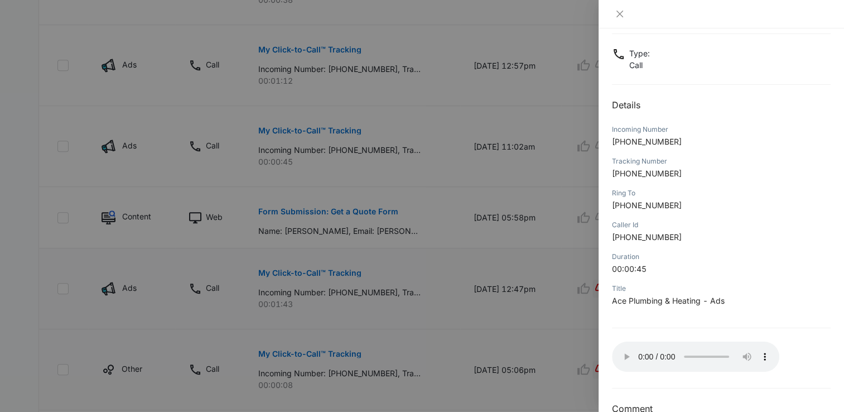
scroll to position [83, 0]
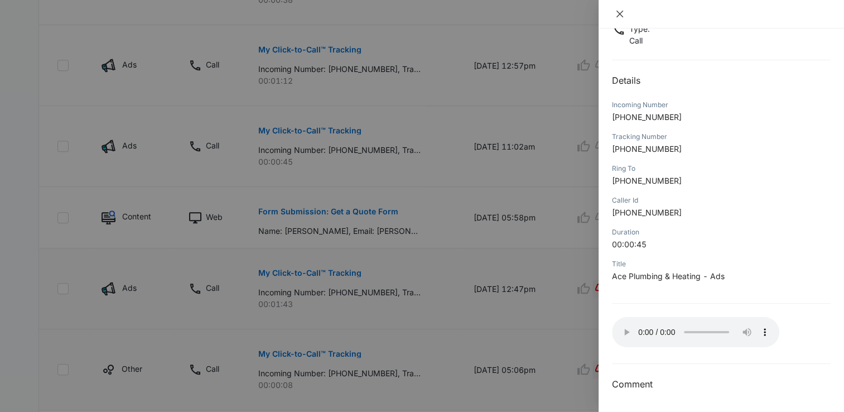
click at [623, 18] on icon "close" at bounding box center [620, 13] width 9 height 9
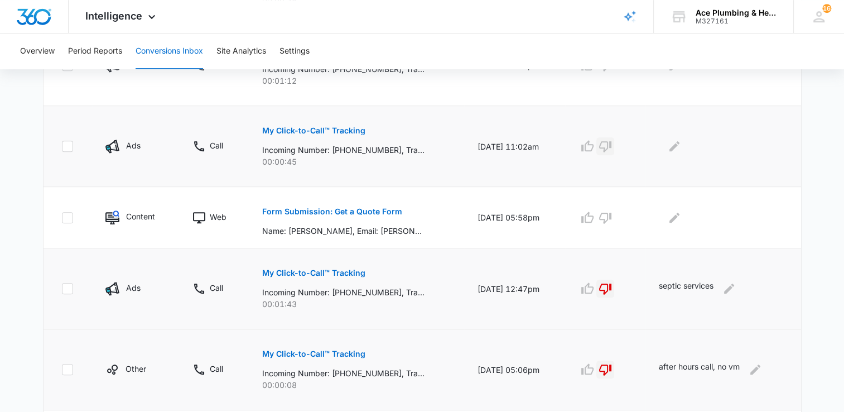
click at [612, 144] on icon "button" at bounding box center [605, 146] width 13 height 13
click at [681, 147] on icon "Edit Comments" at bounding box center [674, 146] width 13 height 13
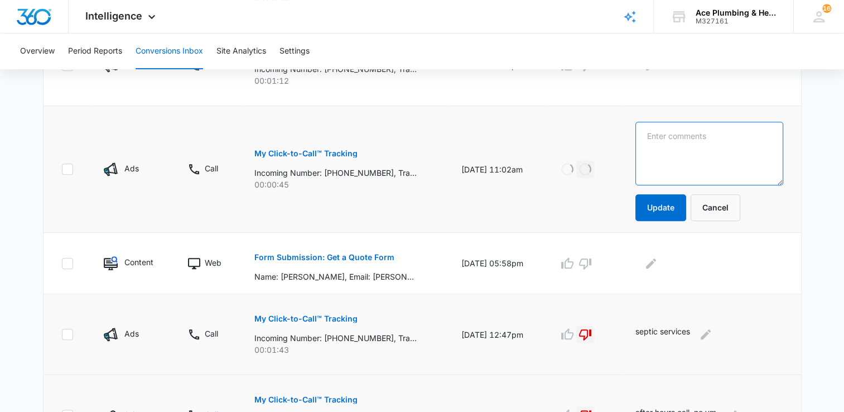
click at [683, 146] on textarea at bounding box center [710, 154] width 148 height 64
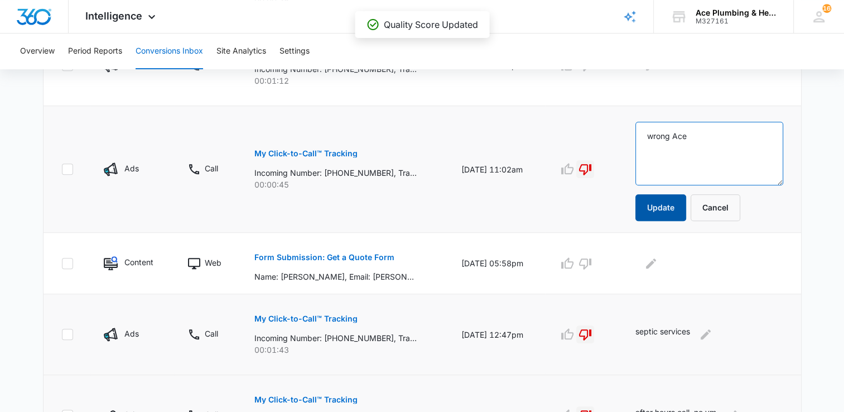
type textarea "wrong Ace"
click at [667, 209] on button "Update" at bounding box center [661, 207] width 51 height 27
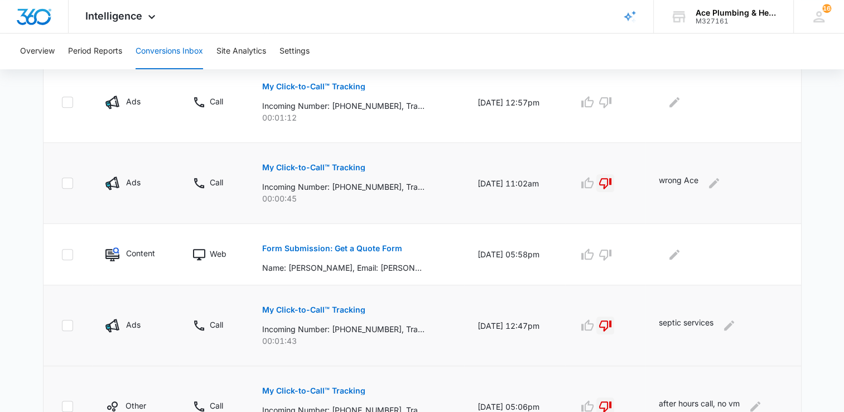
scroll to position [594, 0]
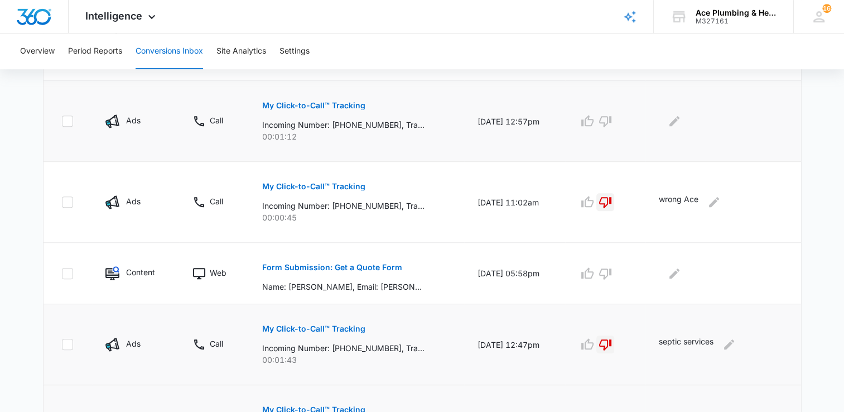
click at [330, 104] on p "My Click-to-Call™ Tracking" at bounding box center [313, 106] width 103 height 8
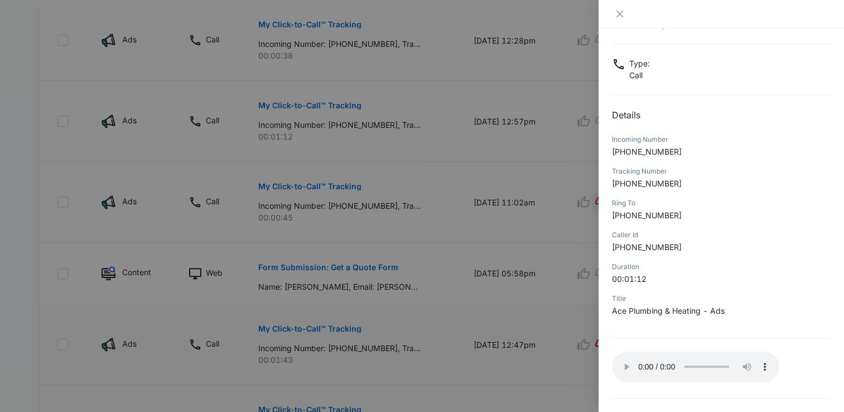
scroll to position [83, 0]
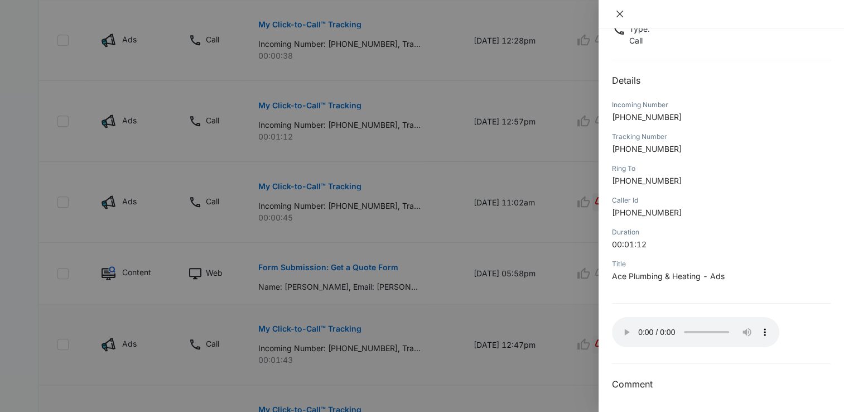
click at [623, 16] on icon "close" at bounding box center [620, 13] width 9 height 9
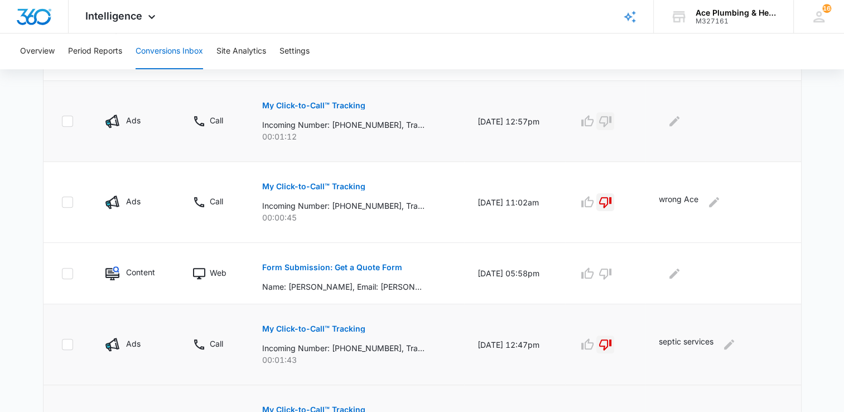
click at [612, 122] on icon "button" at bounding box center [605, 121] width 12 height 11
click at [679, 124] on icon "Edit Comments" at bounding box center [674, 120] width 13 height 13
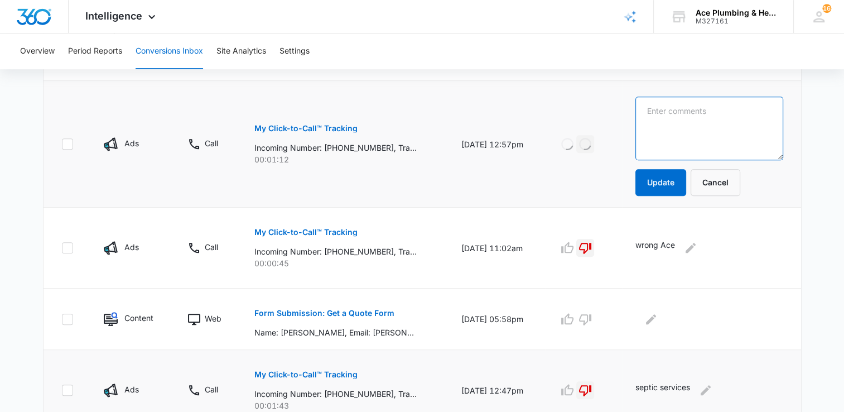
click at [685, 135] on textarea at bounding box center [710, 129] width 148 height 64
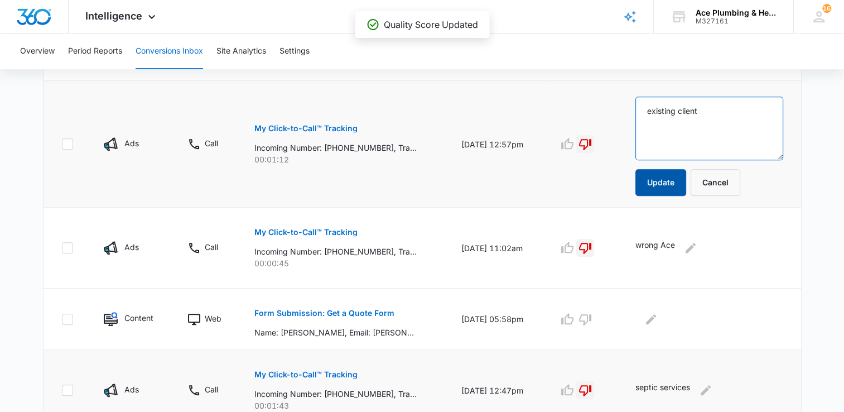
type textarea "existing client"
click at [670, 180] on button "Update" at bounding box center [661, 182] width 51 height 27
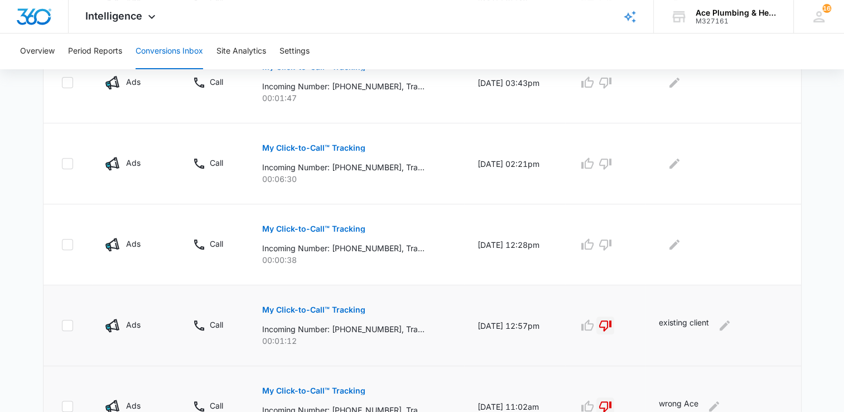
scroll to position [371, 0]
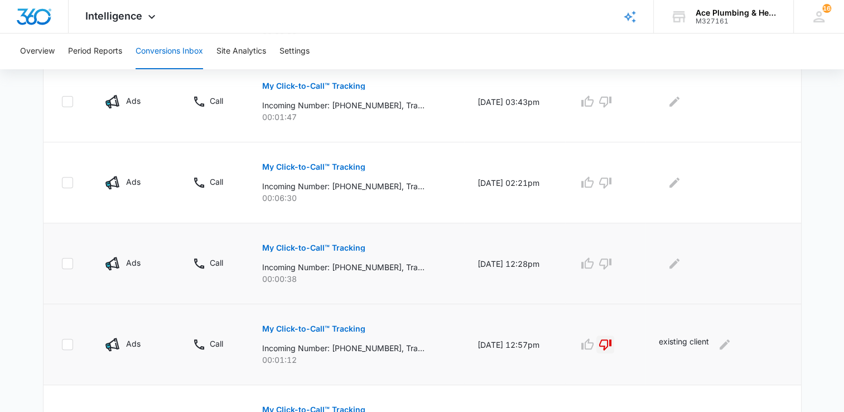
click at [345, 245] on p "My Click-to-Call™ Tracking" at bounding box center [313, 248] width 103 height 8
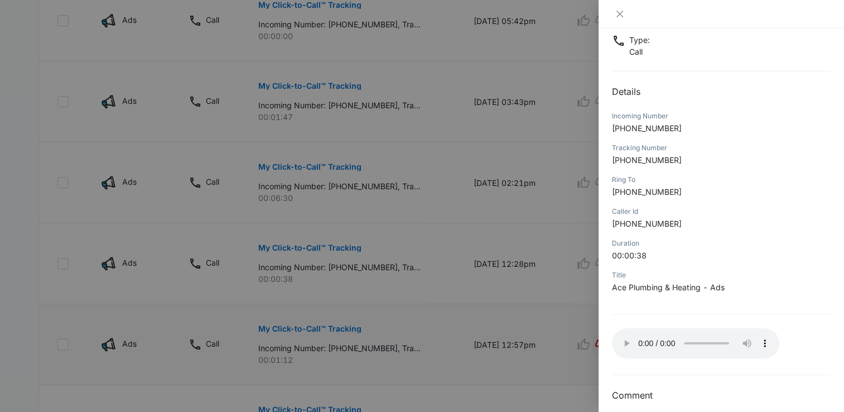
scroll to position [83, 0]
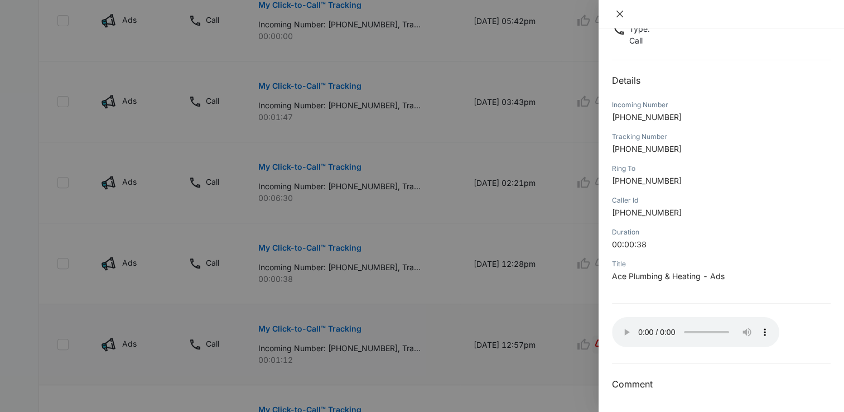
click at [621, 15] on icon "close" at bounding box center [620, 14] width 7 height 7
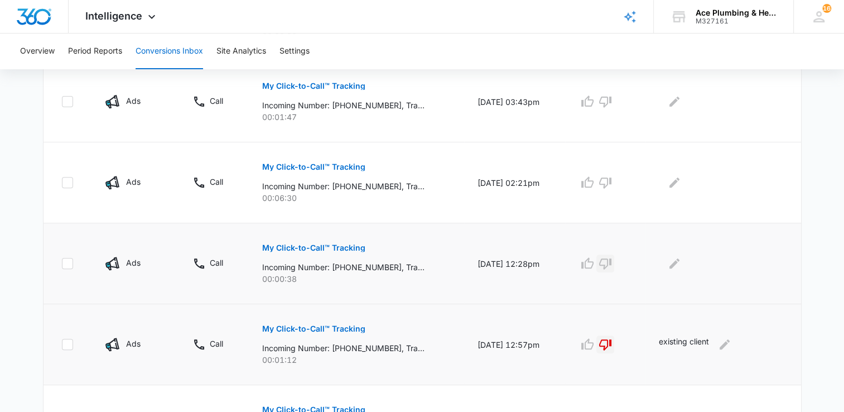
click at [612, 265] on icon "button" at bounding box center [605, 263] width 12 height 11
click at [679, 260] on icon "Edit Comments" at bounding box center [675, 263] width 10 height 10
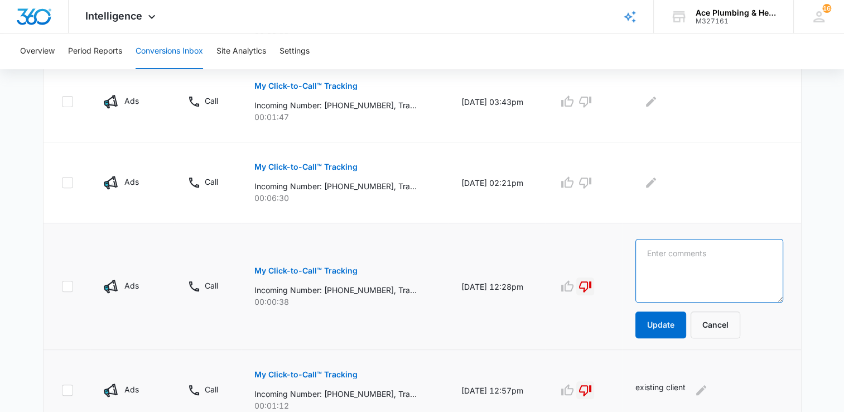
click at [679, 260] on textarea at bounding box center [710, 271] width 148 height 64
click at [679, 261] on textarea at bounding box center [710, 271] width 148 height 64
type textarea "existing client"
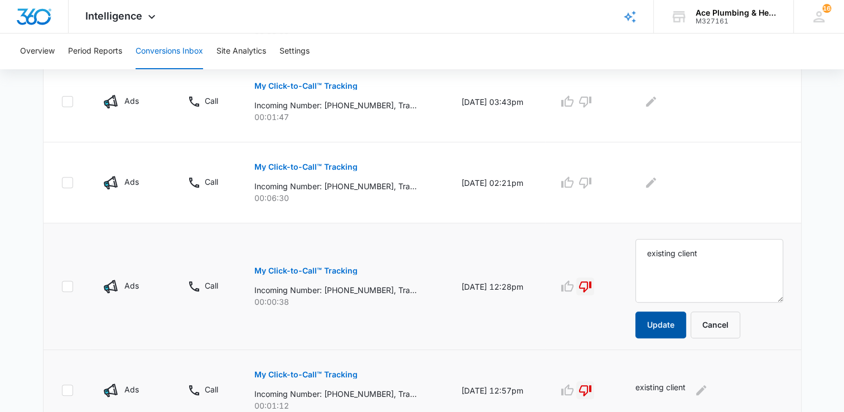
click at [679, 330] on button "Update" at bounding box center [661, 324] width 51 height 27
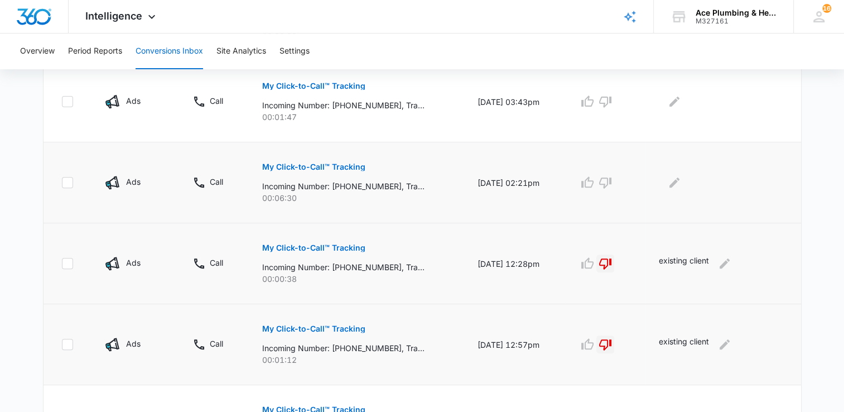
click at [332, 167] on p "My Click-to-Call™ Tracking" at bounding box center [313, 167] width 103 height 8
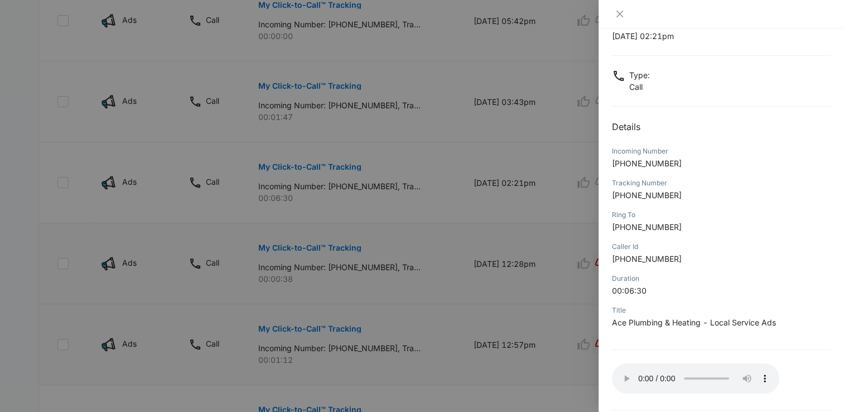
scroll to position [56, 0]
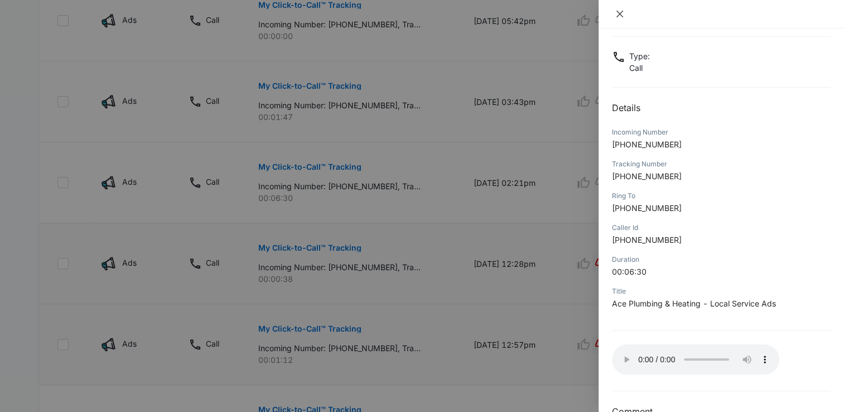
click at [624, 16] on icon "close" at bounding box center [620, 13] width 9 height 9
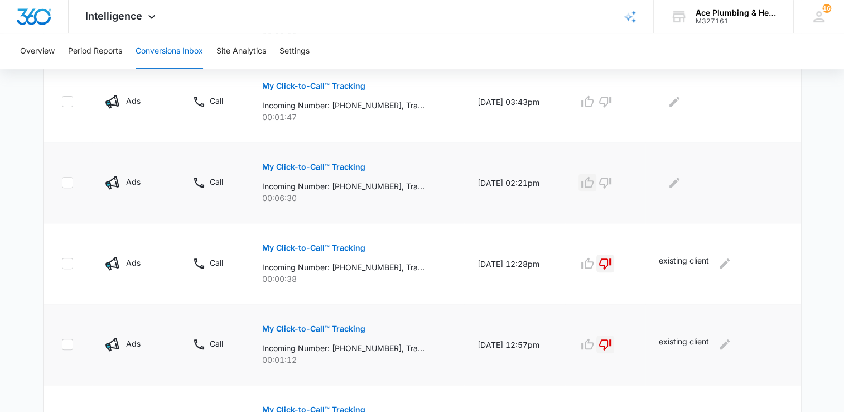
click at [594, 181] on icon "button" at bounding box center [587, 182] width 13 height 13
click at [681, 185] on icon "Edit Comments" at bounding box center [674, 182] width 13 height 13
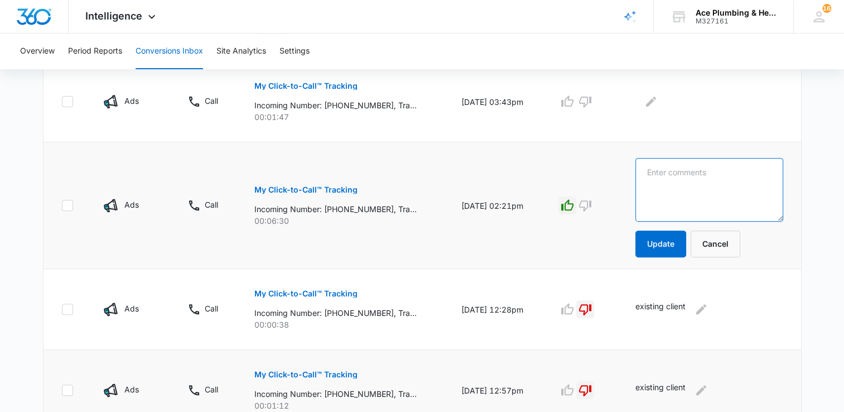
click at [682, 182] on textarea at bounding box center [710, 190] width 148 height 64
type textarea "install faucet and h/c lines"
click at [669, 243] on button "Update" at bounding box center [661, 243] width 51 height 27
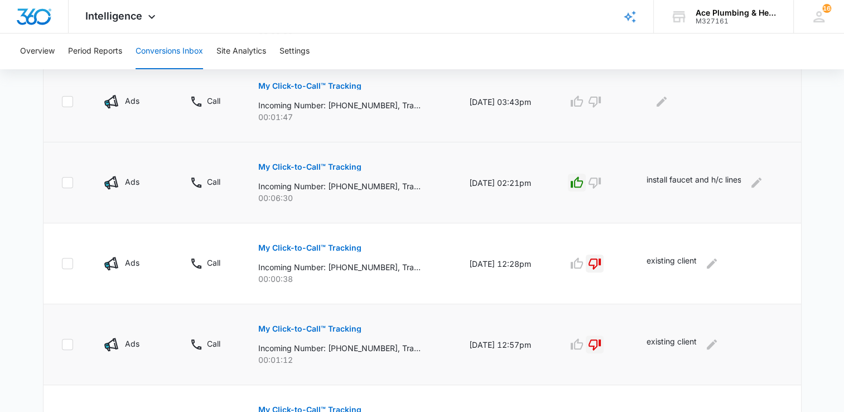
click at [346, 87] on p "My Click-to-Call™ Tracking" at bounding box center [309, 86] width 103 height 8
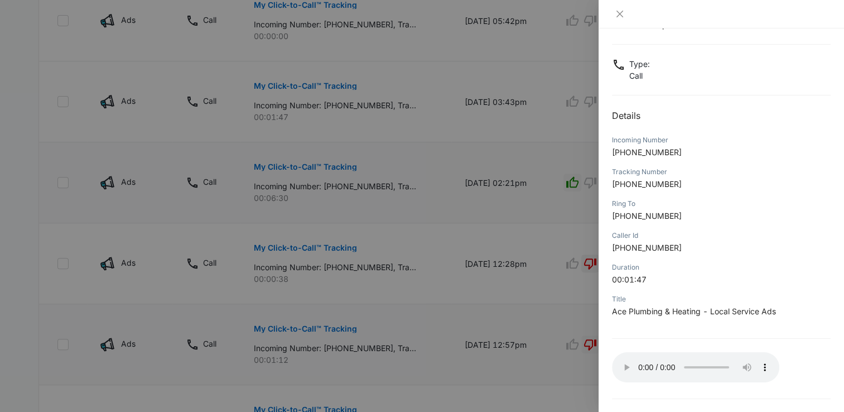
scroll to position [83, 0]
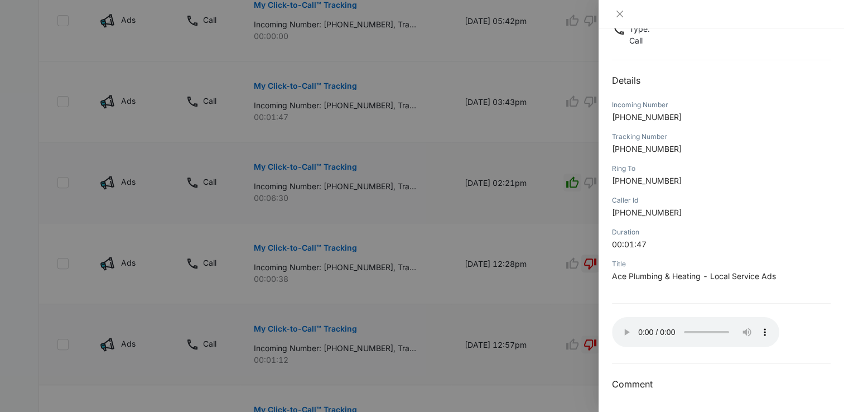
click at [639, 323] on div "My Click-to-Call™ Tracking [DATE] 03:43pm Type : Call Details Incoming Number […" at bounding box center [721, 178] width 219 height 426
click at [619, 12] on icon "close" at bounding box center [620, 14] width 7 height 7
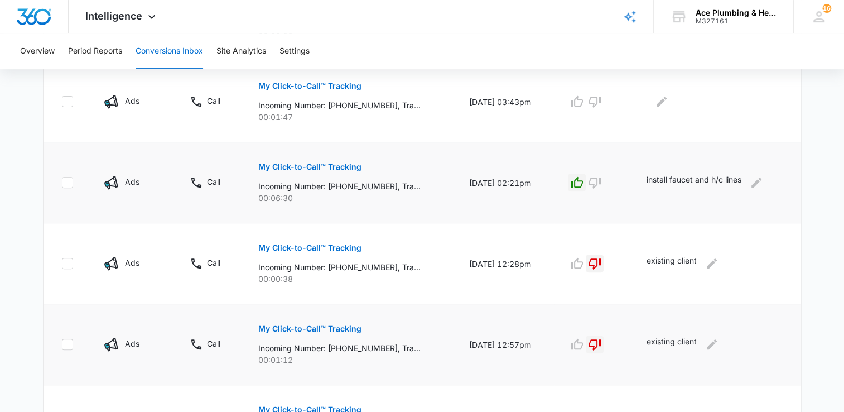
scroll to position [315, 0]
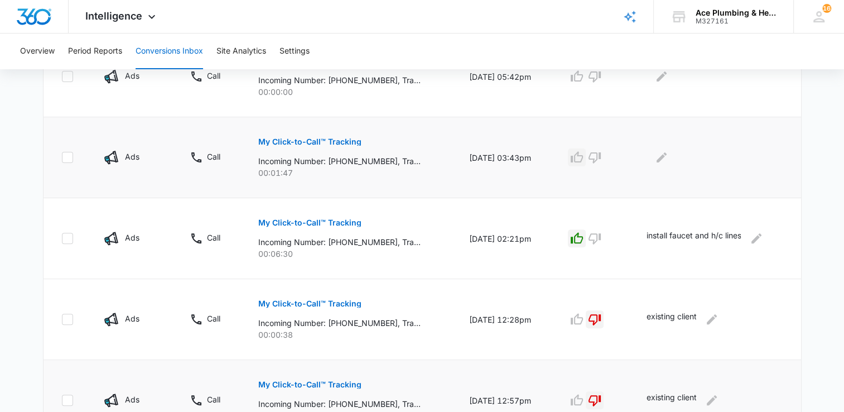
click at [582, 158] on icon "button" at bounding box center [577, 156] width 12 height 11
click at [667, 152] on icon "Edit Comments" at bounding box center [661, 157] width 13 height 13
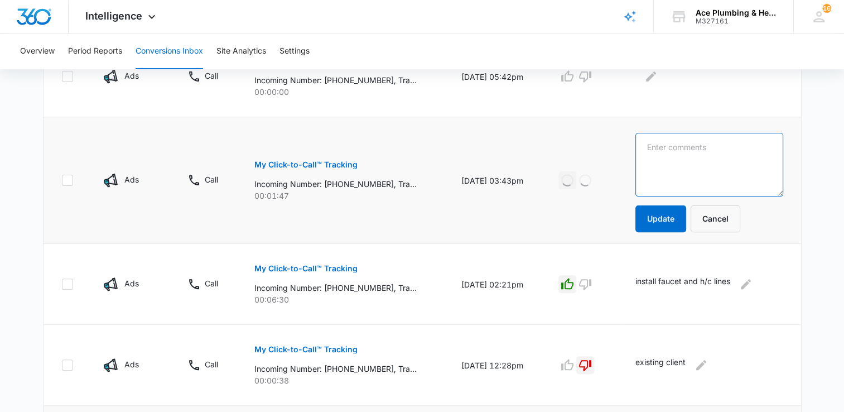
click at [681, 164] on textarea at bounding box center [710, 165] width 148 height 64
type textarea "replace main sewer line"
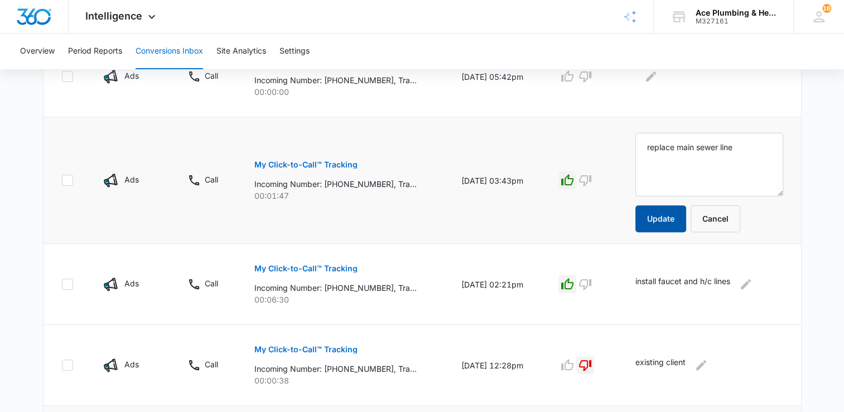
click at [670, 218] on button "Update" at bounding box center [661, 218] width 51 height 27
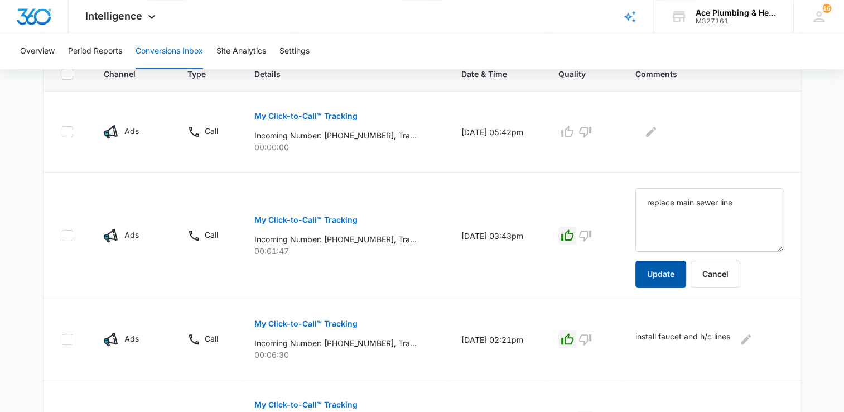
scroll to position [260, 0]
click at [592, 134] on icon "button" at bounding box center [585, 132] width 13 height 13
click at [658, 133] on icon "Edit Comments" at bounding box center [651, 132] width 13 height 13
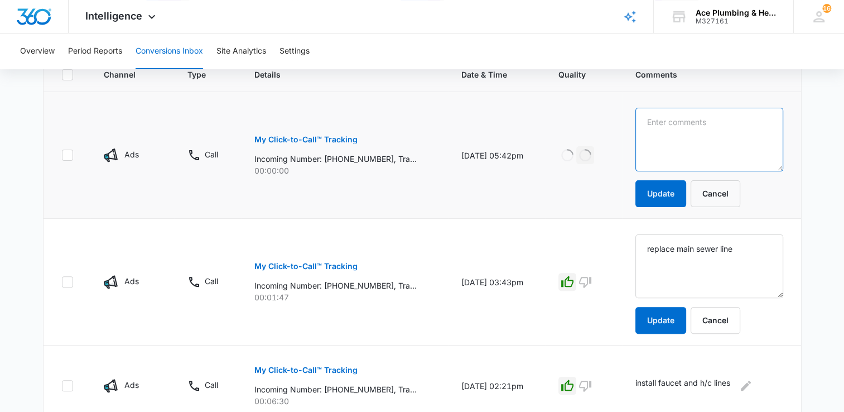
click at [671, 143] on textarea at bounding box center [710, 140] width 148 height 64
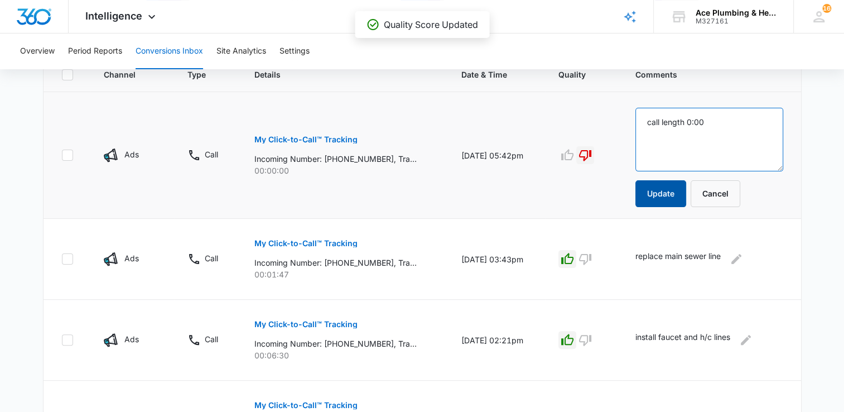
type textarea "call length 0:00"
click at [675, 196] on button "Update" at bounding box center [661, 193] width 51 height 27
